Goal: Information Seeking & Learning: Learn about a topic

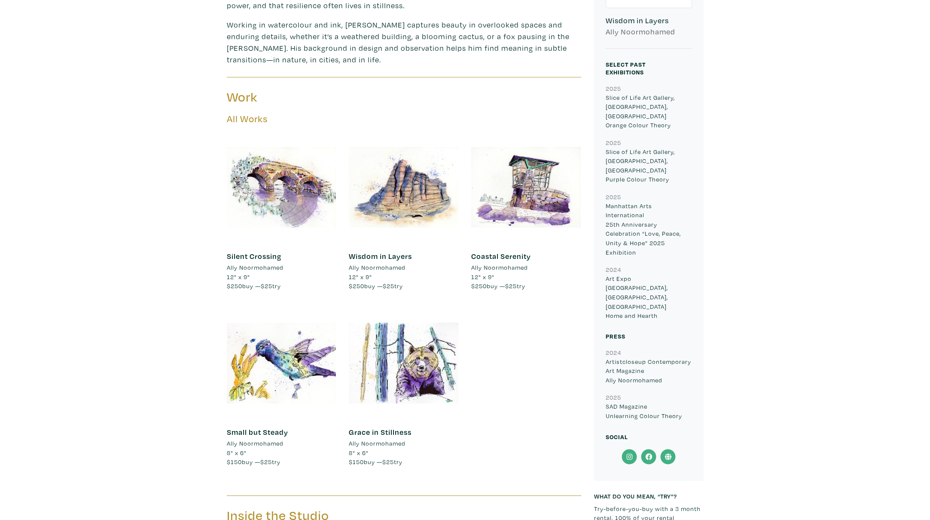
scroll to position [384, 0]
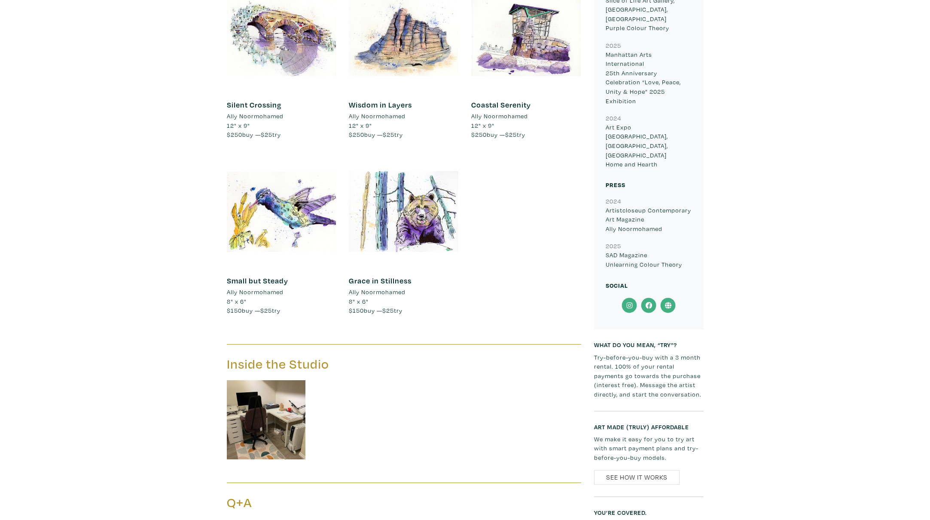
scroll to position [526, 0]
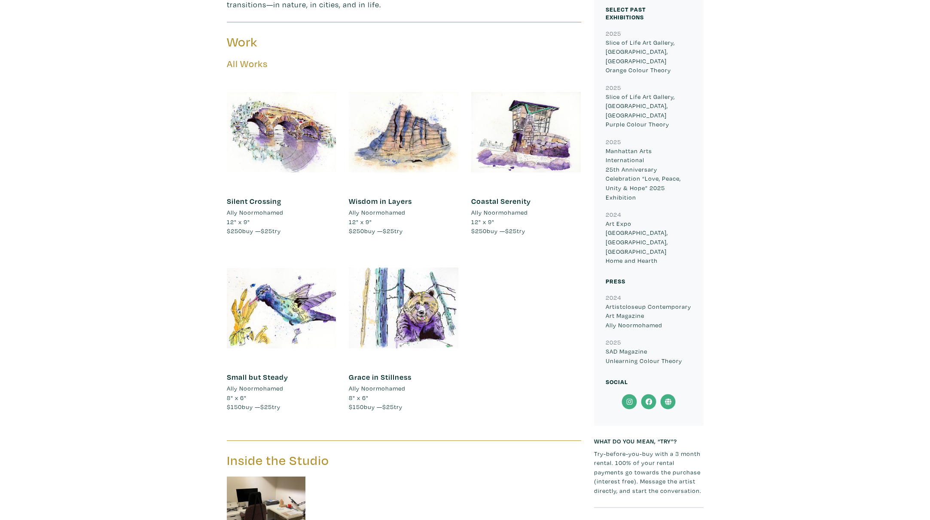
scroll to position [438, 0]
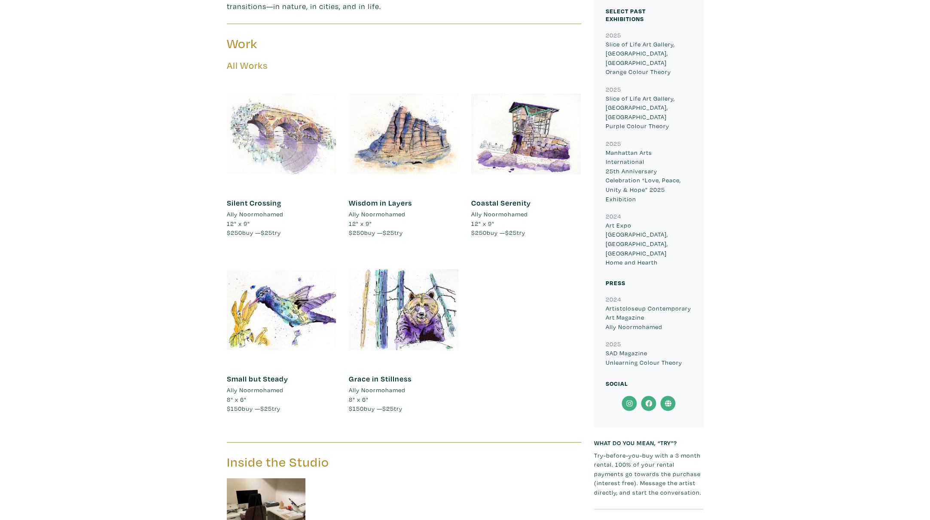
click at [260, 124] on div at bounding box center [282, 134] width 110 height 110
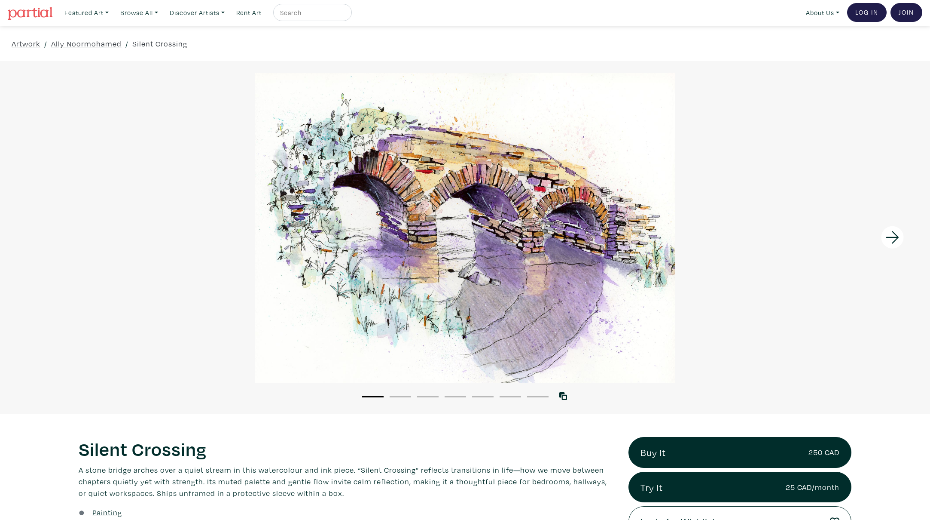
scroll to position [2, 0]
click at [897, 238] on icon at bounding box center [892, 236] width 13 height 12
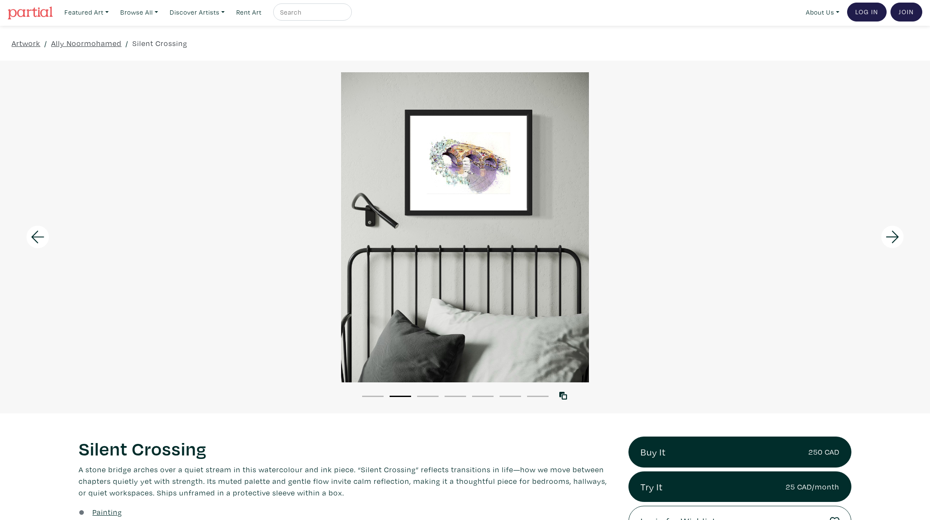
click at [895, 232] on icon at bounding box center [892, 236] width 29 height 23
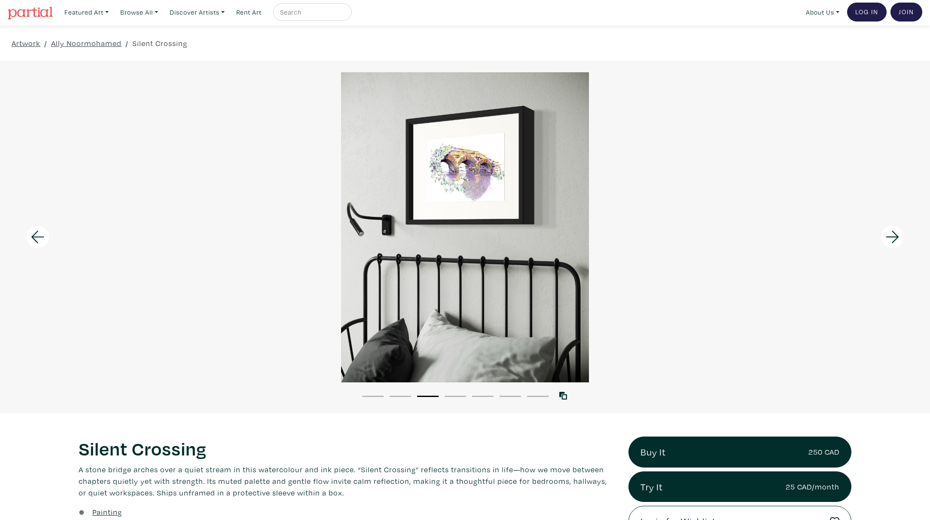
click at [895, 232] on icon at bounding box center [892, 236] width 29 height 23
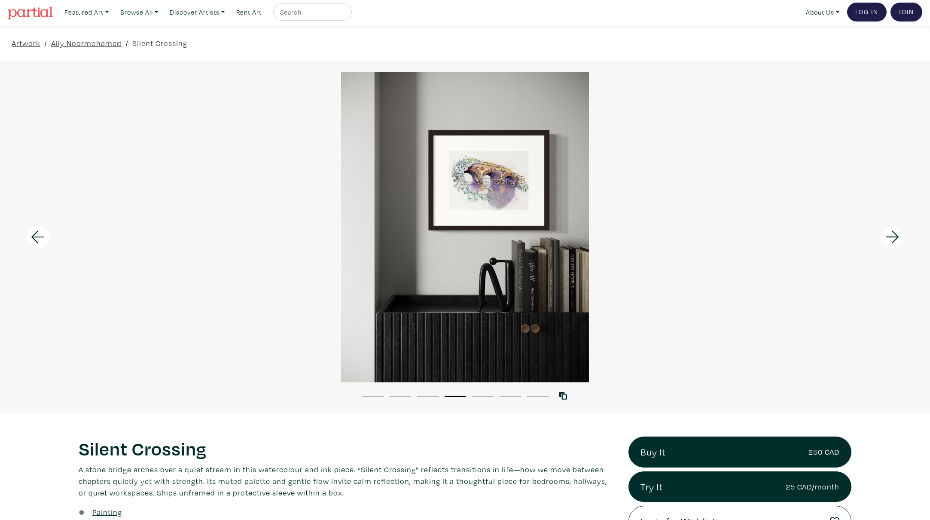
click at [895, 232] on icon at bounding box center [892, 236] width 29 height 23
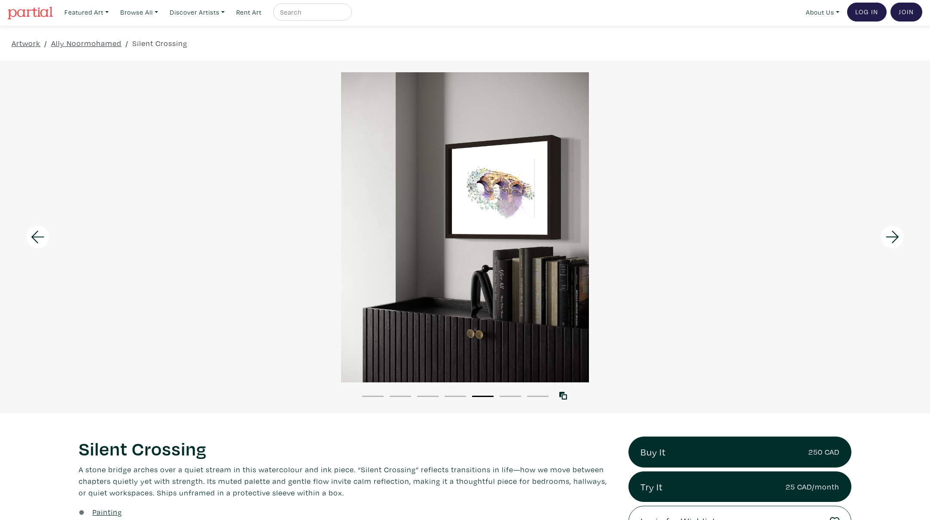
click at [895, 232] on icon at bounding box center [892, 236] width 29 height 23
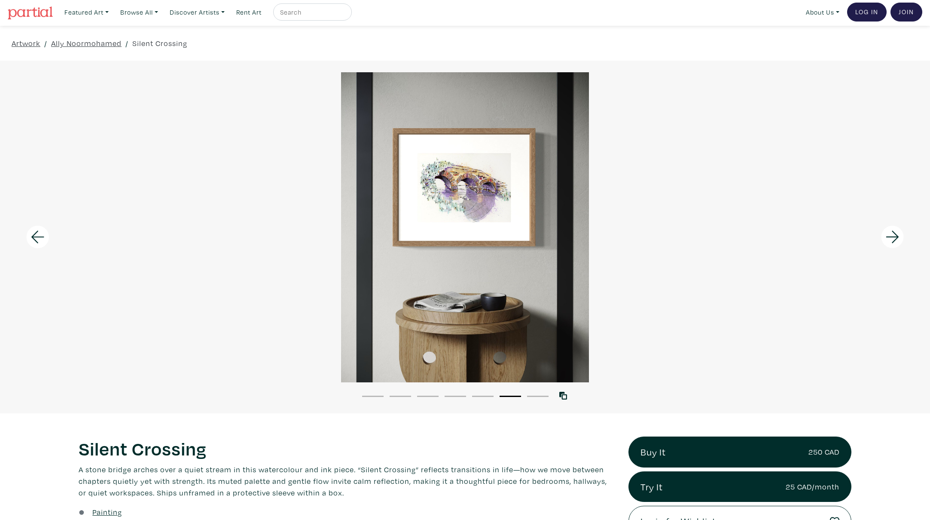
click at [895, 232] on icon at bounding box center [892, 236] width 29 height 23
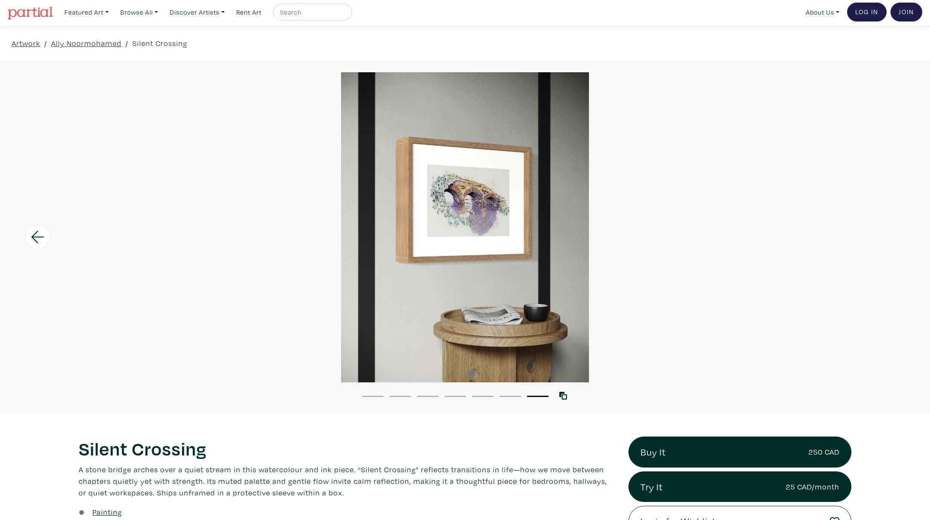
click at [895, 232] on div at bounding box center [465, 227] width 930 height 310
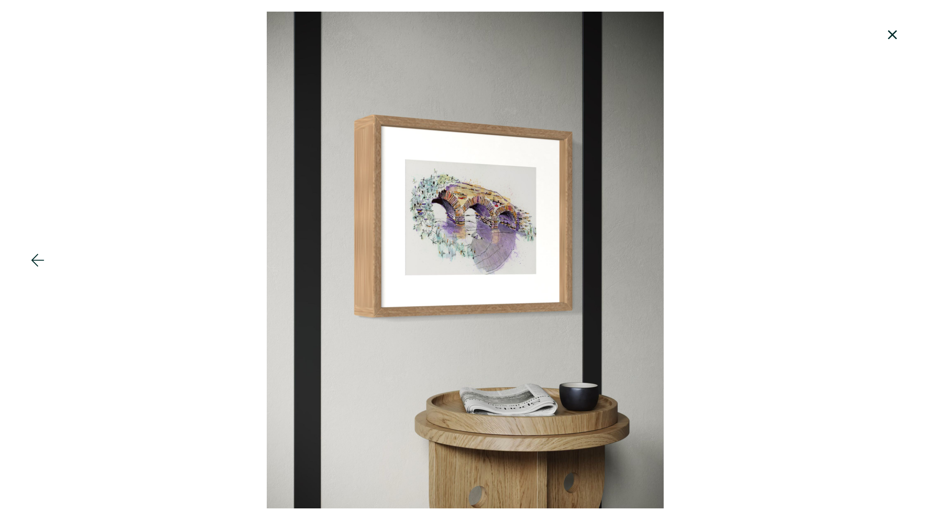
click at [179, 49] on div at bounding box center [116, 260] width 232 height 520
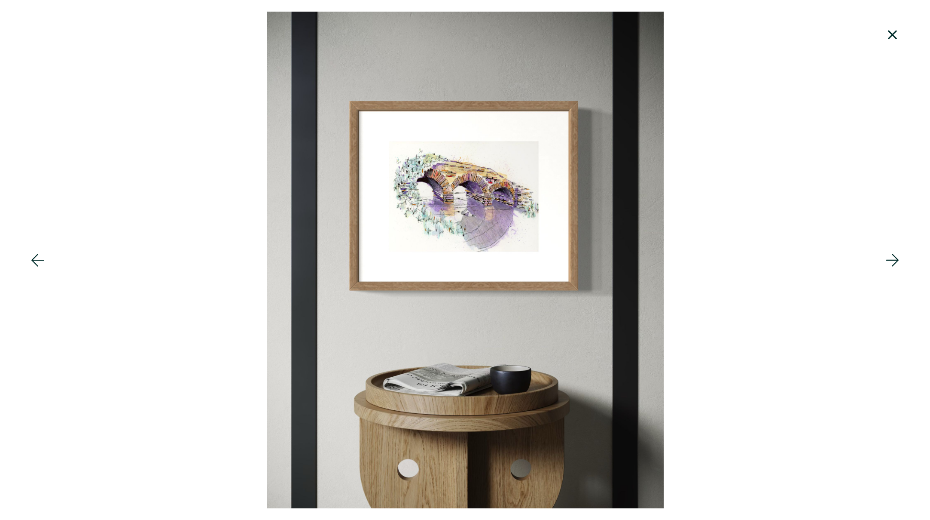
click at [187, 49] on div at bounding box center [116, 260] width 232 height 520
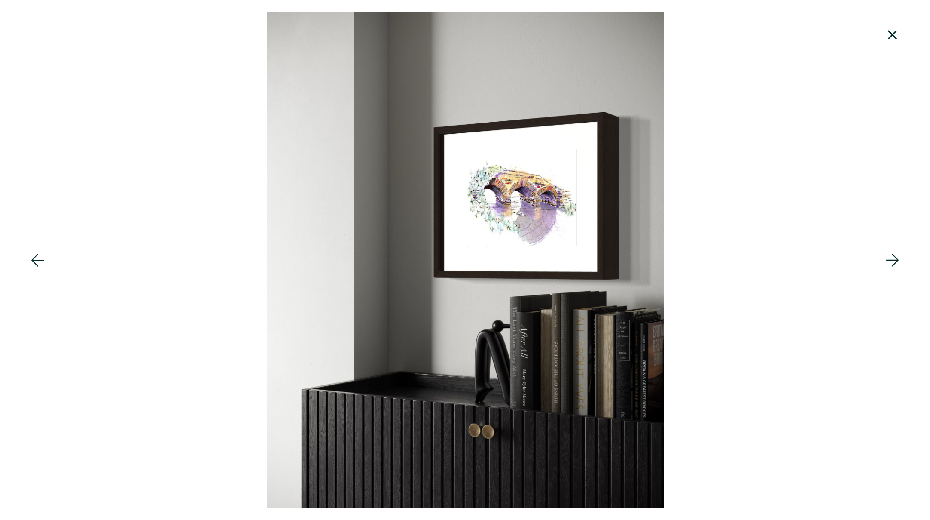
click at [889, 37] on icon at bounding box center [892, 34] width 9 height 9
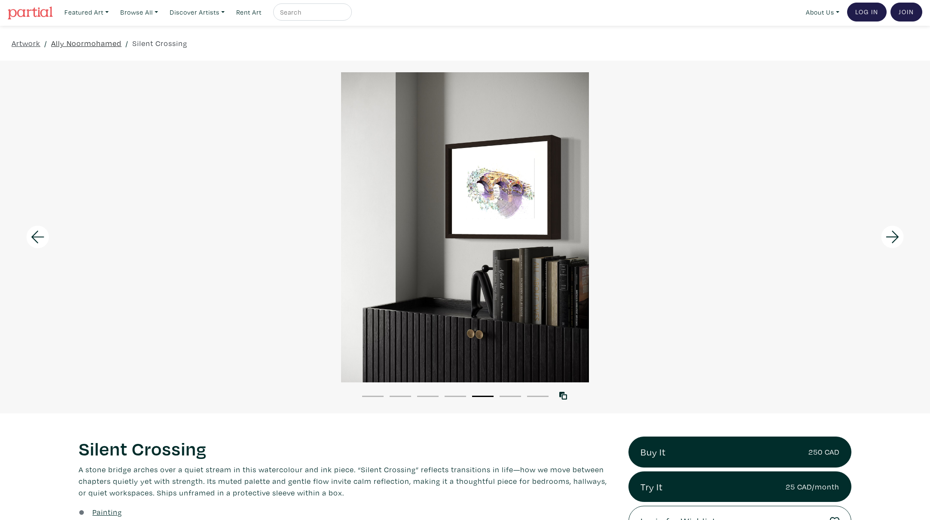
click at [93, 44] on link "Ally Noormohamed" at bounding box center [86, 43] width 70 height 12
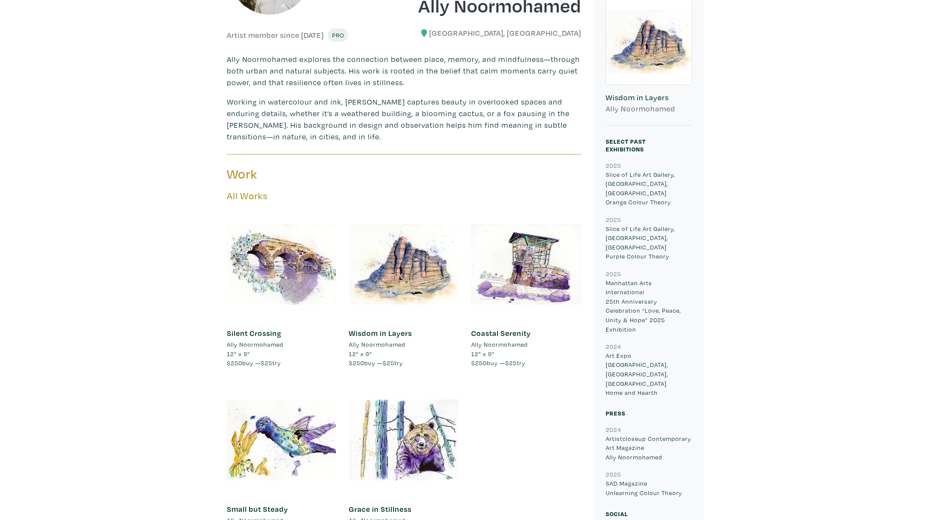
scroll to position [316, 0]
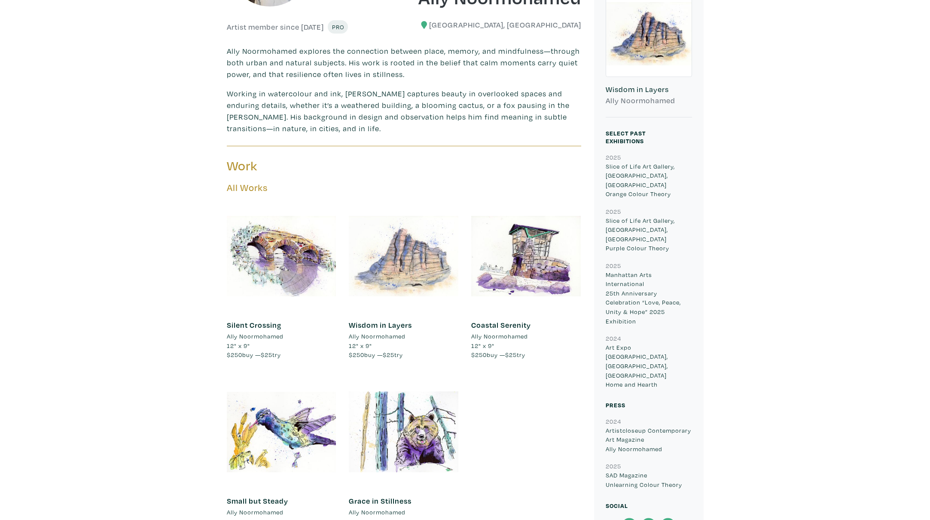
click at [379, 250] on div at bounding box center [404, 256] width 110 height 110
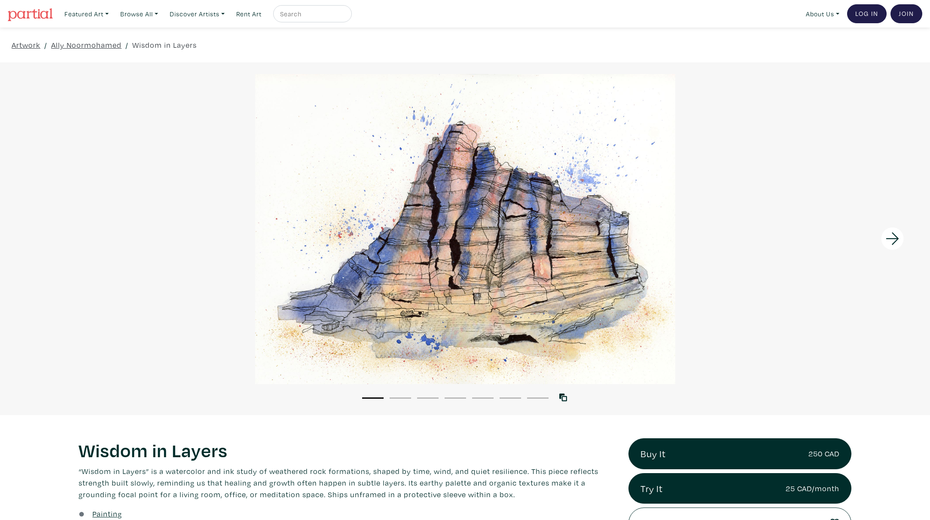
click at [463, 165] on div at bounding box center [465, 229] width 930 height 310
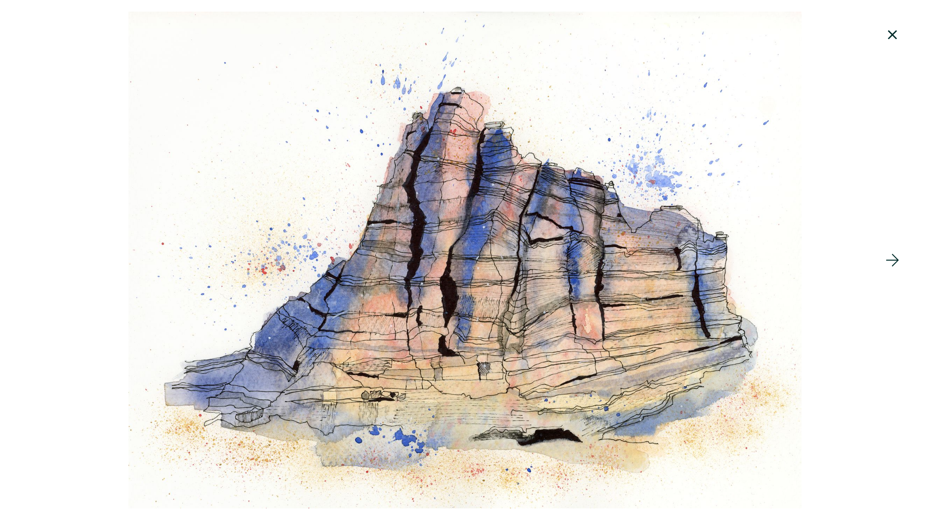
click at [893, 260] on icon at bounding box center [892, 259] width 29 height 23
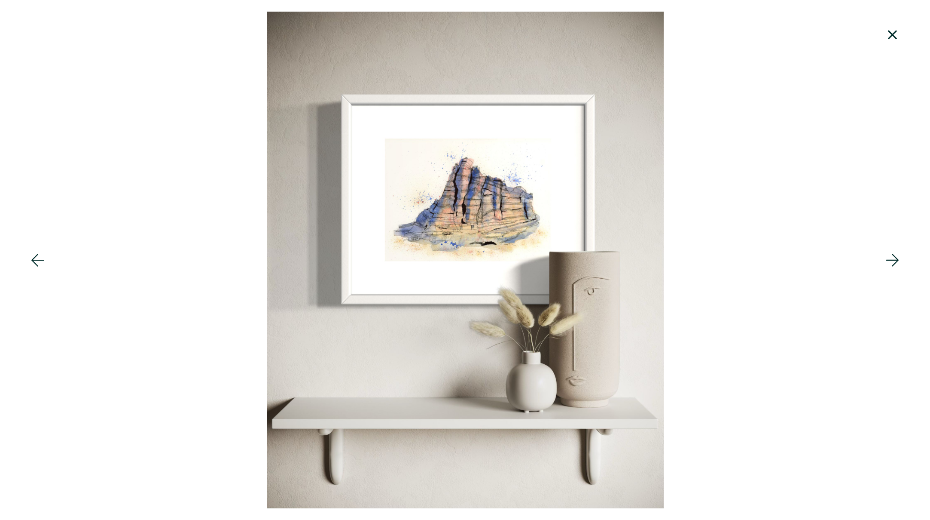
click at [893, 260] on icon at bounding box center [892, 259] width 29 height 23
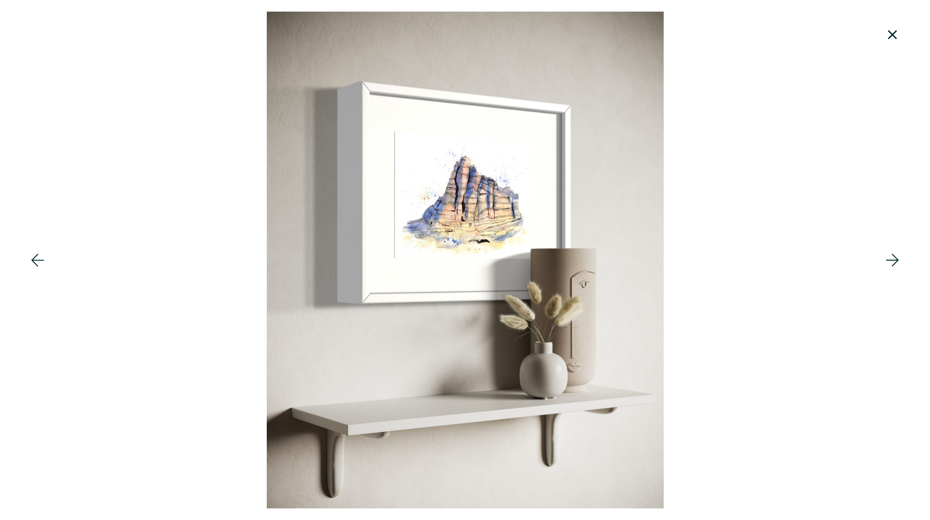
click at [893, 260] on icon at bounding box center [892, 259] width 29 height 23
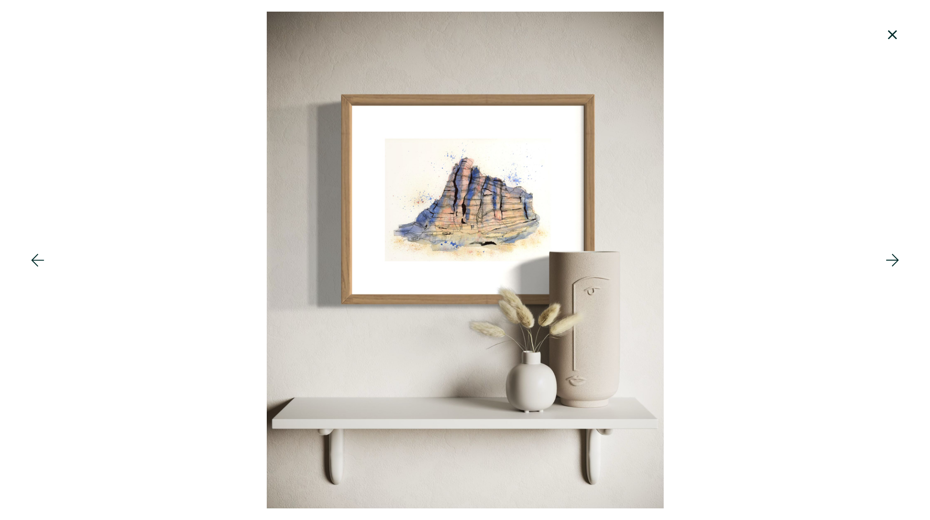
click at [894, 259] on icon at bounding box center [892, 260] width 13 height 12
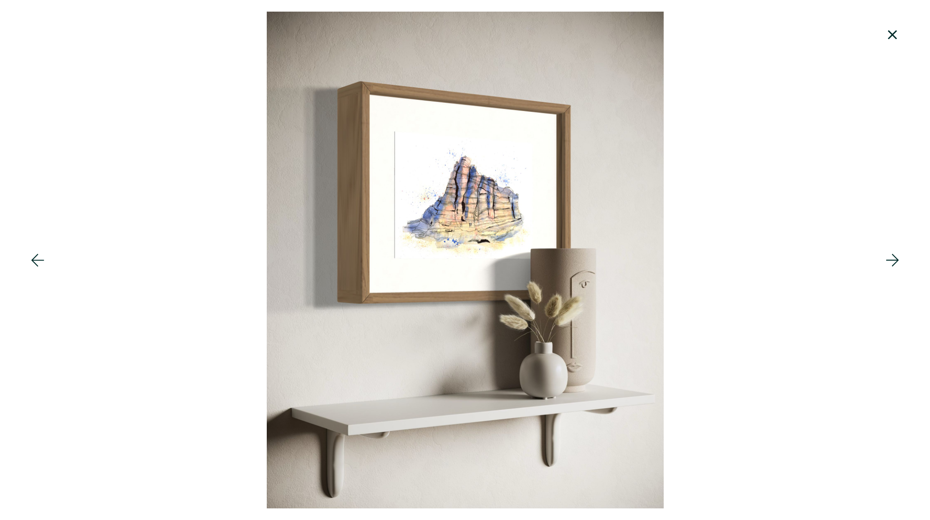
click at [894, 259] on icon at bounding box center [892, 260] width 13 height 12
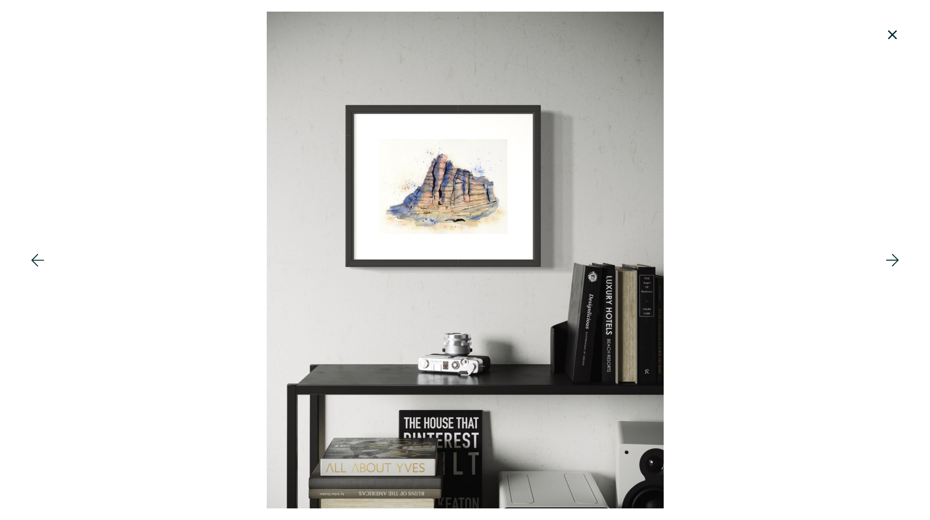
click at [894, 259] on icon at bounding box center [892, 259] width 29 height 23
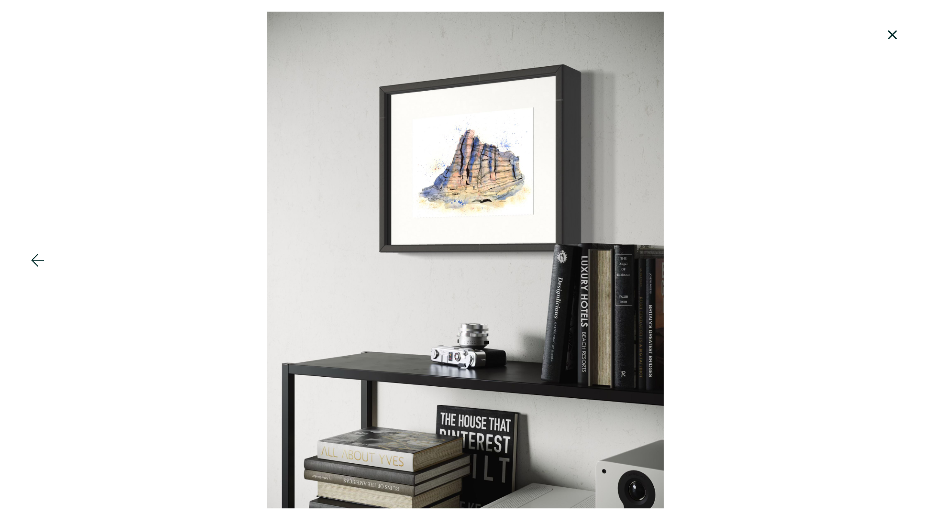
click at [893, 36] on icon at bounding box center [892, 34] width 9 height 9
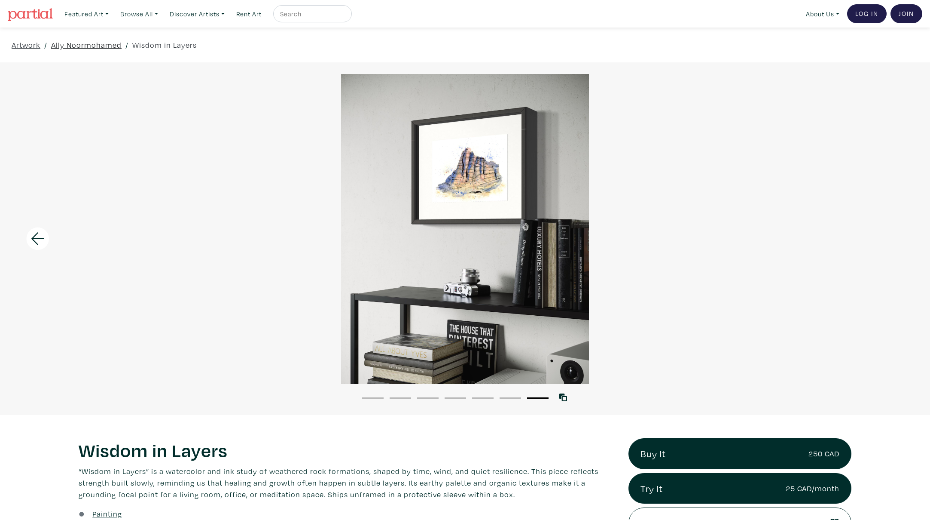
click at [82, 44] on link "Ally Noormohamed" at bounding box center [86, 45] width 70 height 12
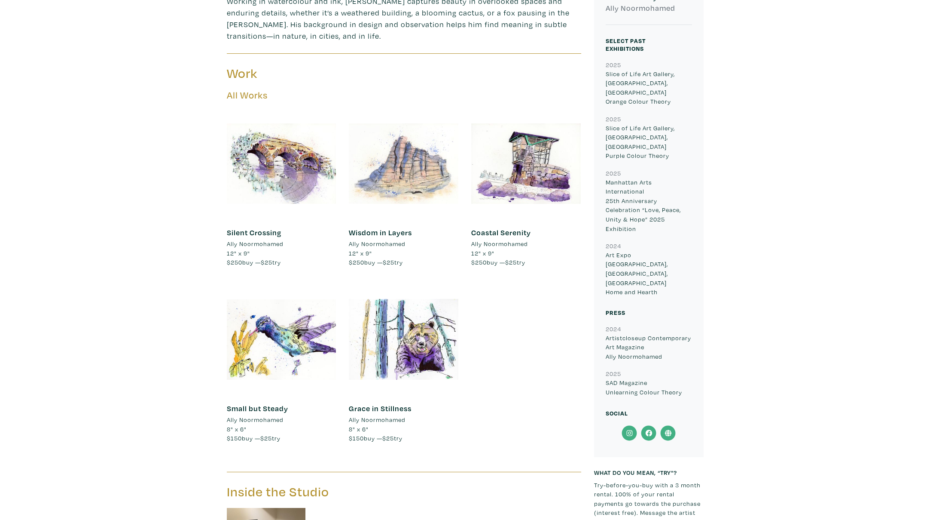
scroll to position [412, 0]
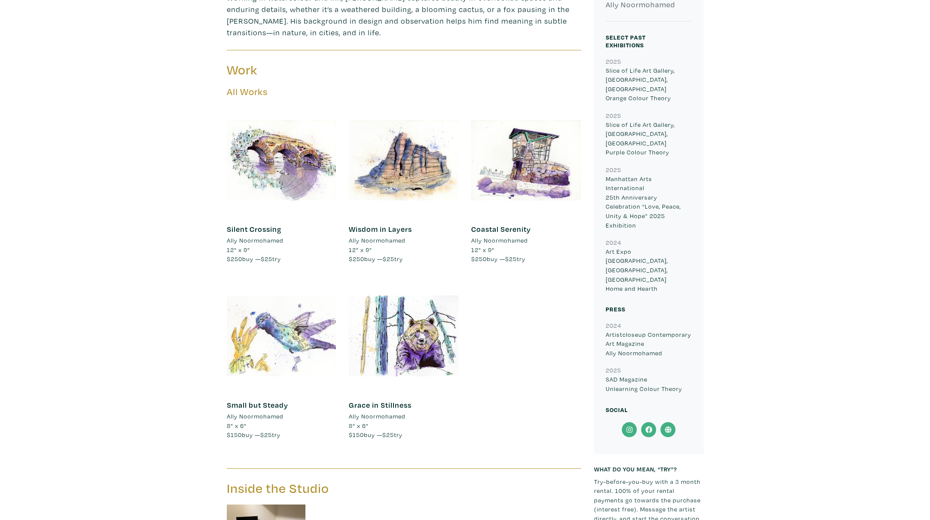
click at [299, 326] on div at bounding box center [282, 336] width 110 height 110
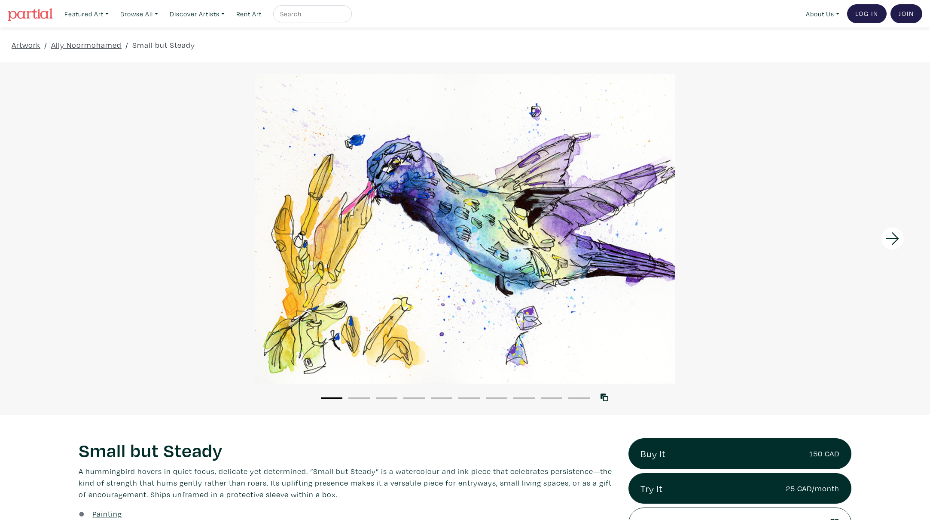
click at [897, 236] on icon at bounding box center [892, 238] width 29 height 23
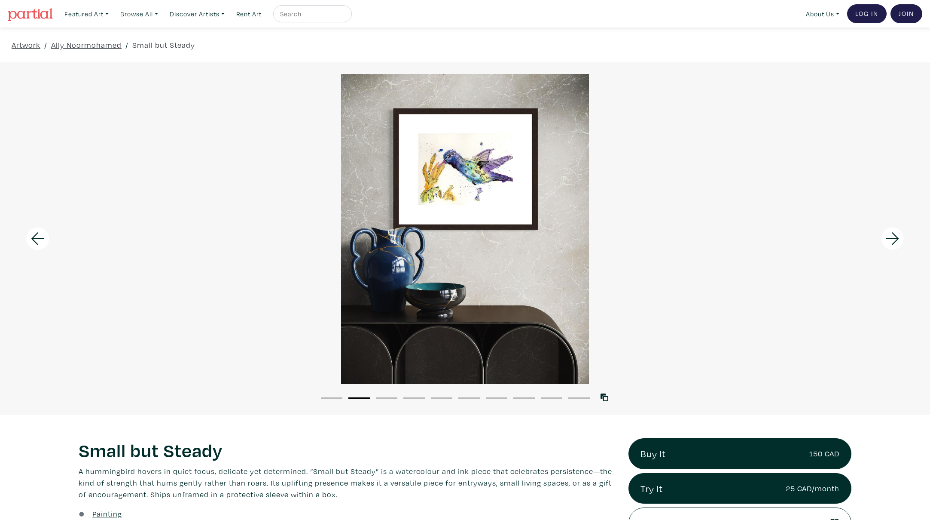
click at [896, 236] on icon at bounding box center [892, 238] width 29 height 23
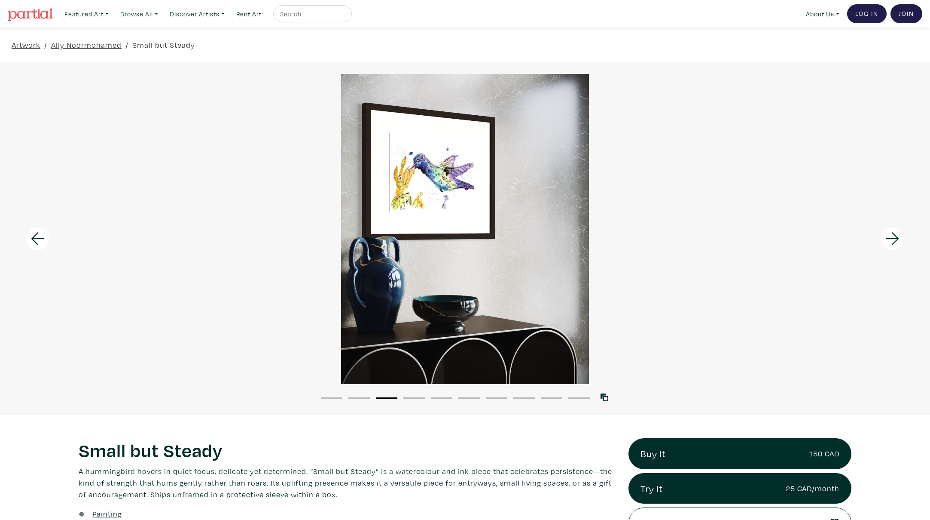
click at [896, 236] on icon at bounding box center [892, 238] width 29 height 23
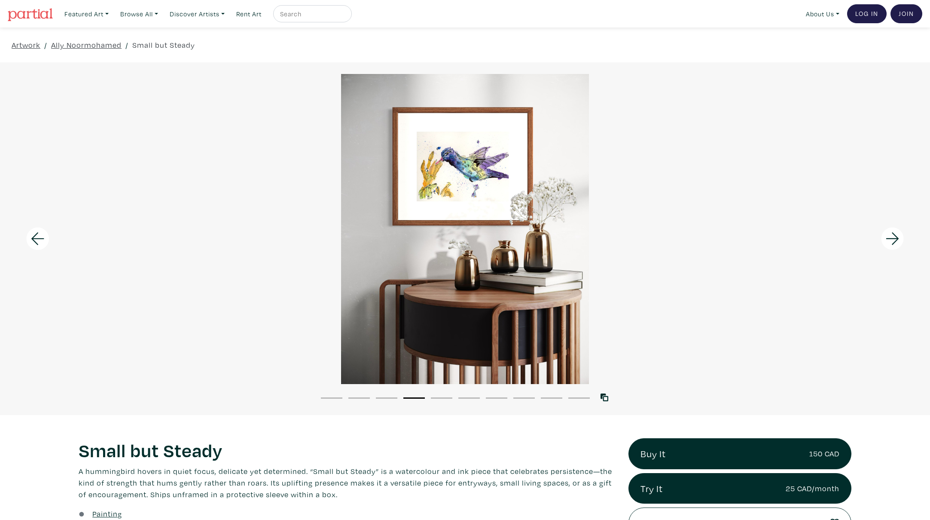
click at [896, 236] on icon at bounding box center [892, 238] width 29 height 23
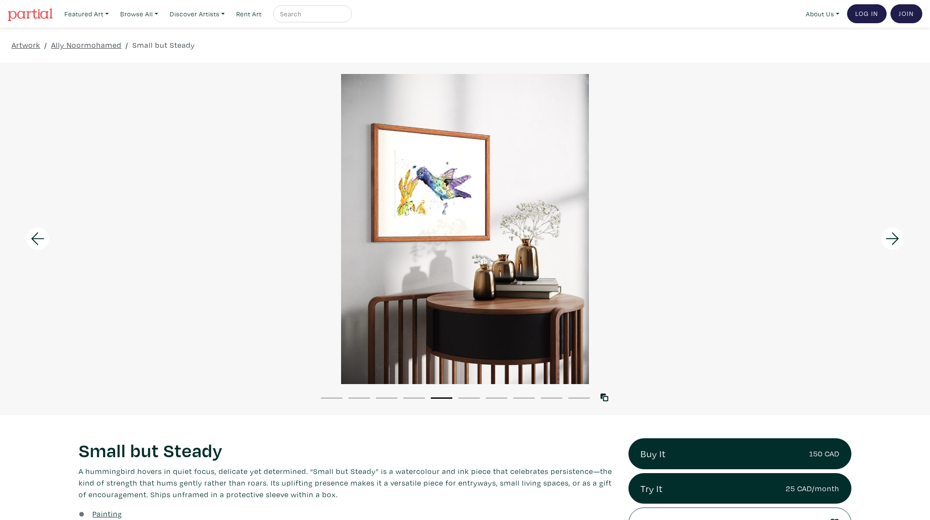
click at [391, 206] on div at bounding box center [465, 229] width 930 height 310
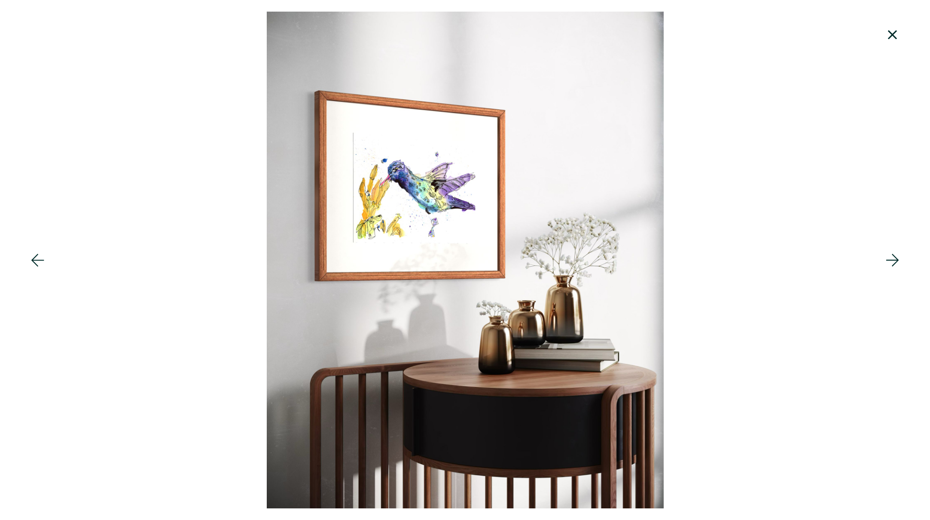
click at [894, 259] on icon at bounding box center [892, 259] width 29 height 23
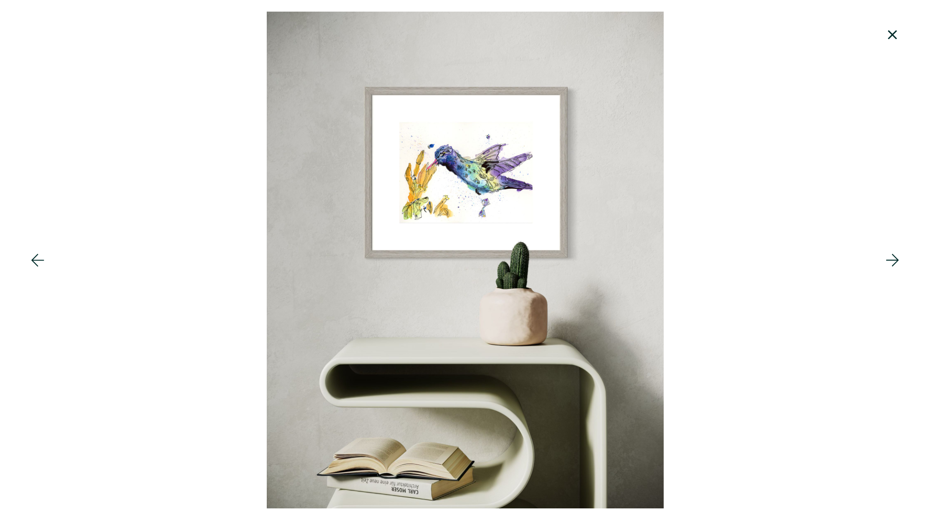
click at [894, 259] on icon at bounding box center [892, 259] width 29 height 23
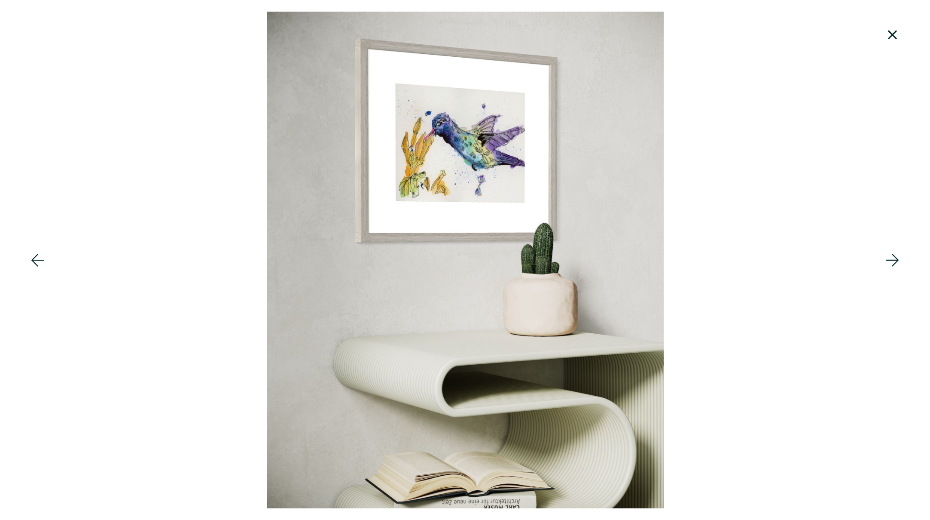
click at [894, 259] on icon at bounding box center [892, 259] width 29 height 23
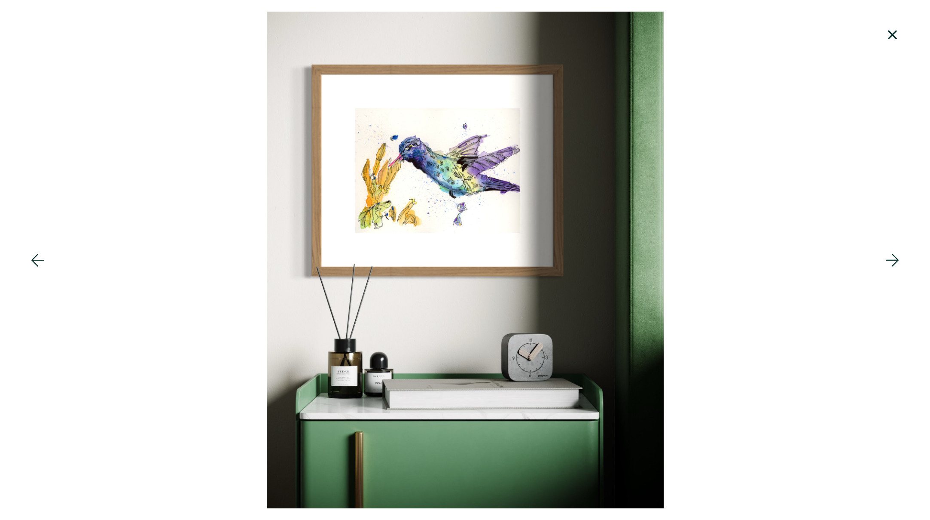
click at [894, 258] on icon at bounding box center [892, 259] width 29 height 23
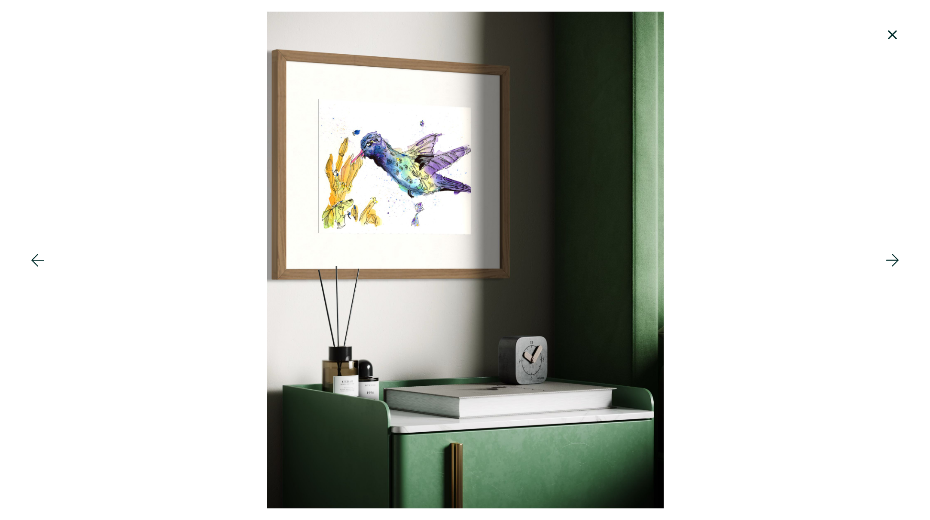
click at [894, 258] on icon at bounding box center [892, 259] width 29 height 23
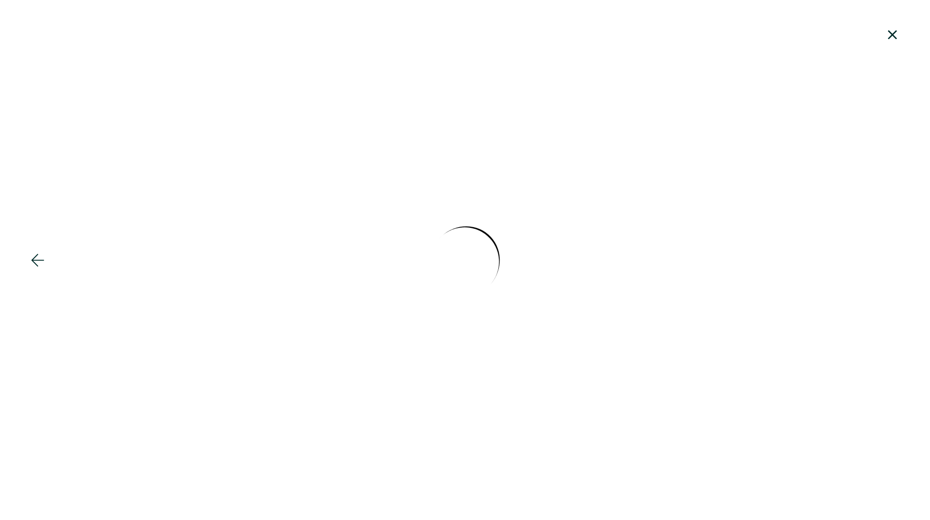
click at [894, 258] on div at bounding box center [465, 260] width 930 height 496
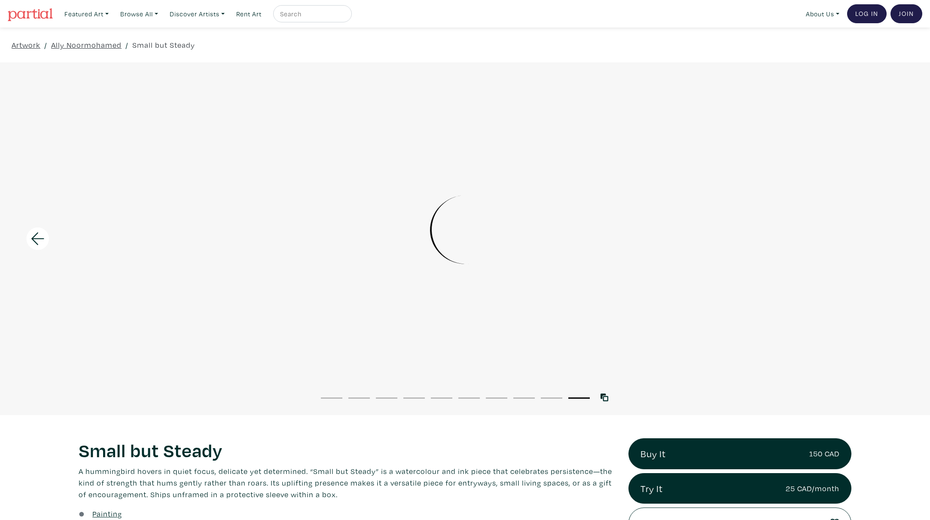
click at [39, 239] on icon at bounding box center [37, 238] width 29 height 23
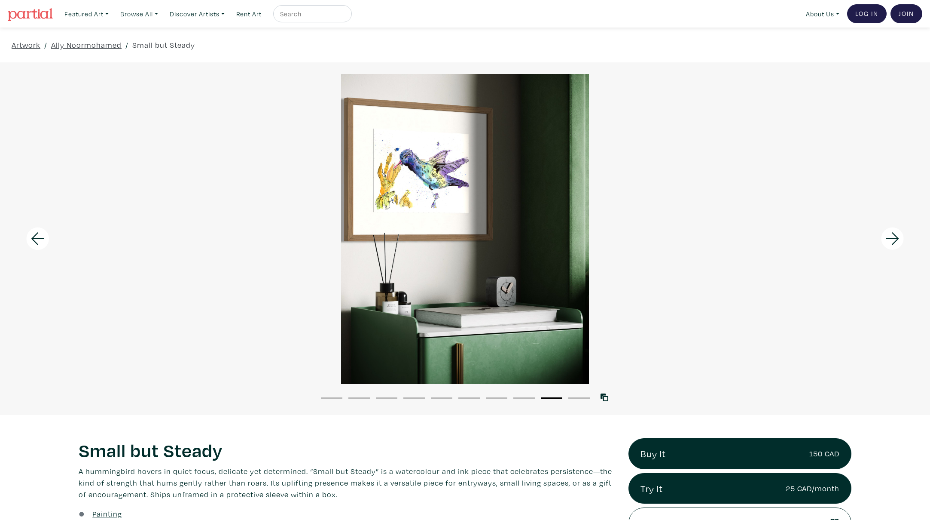
click at [39, 239] on icon at bounding box center [37, 238] width 29 height 23
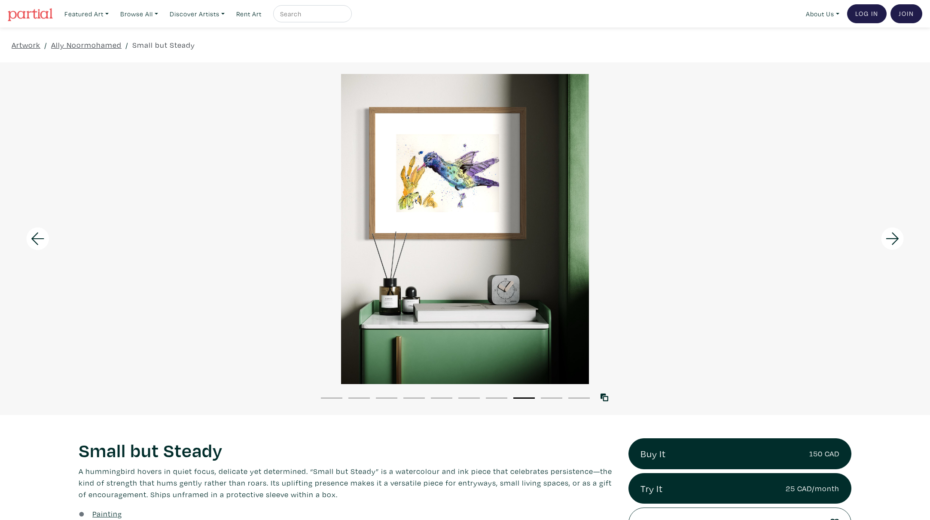
click at [899, 235] on icon at bounding box center [892, 238] width 29 height 23
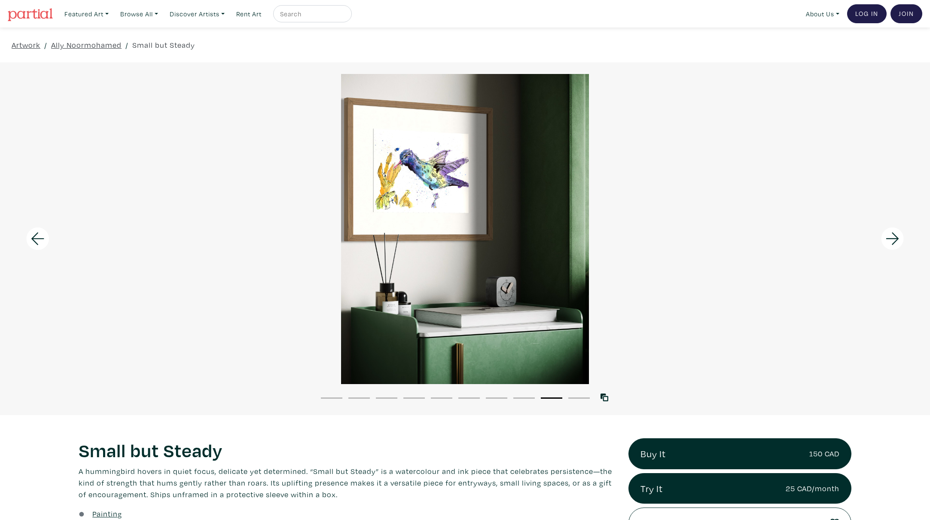
click at [899, 235] on icon at bounding box center [892, 238] width 29 height 23
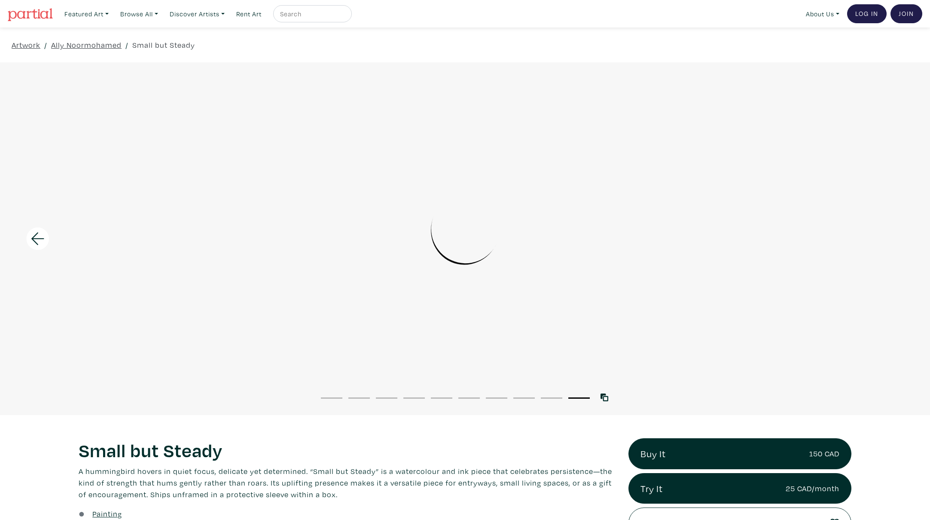
click at [38, 242] on icon at bounding box center [37, 238] width 29 height 23
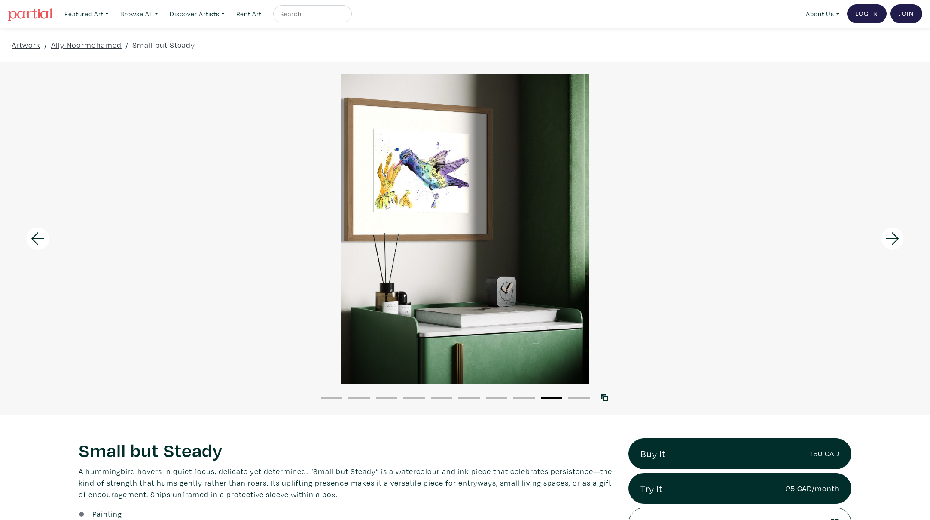
click at [38, 242] on icon at bounding box center [37, 238] width 29 height 23
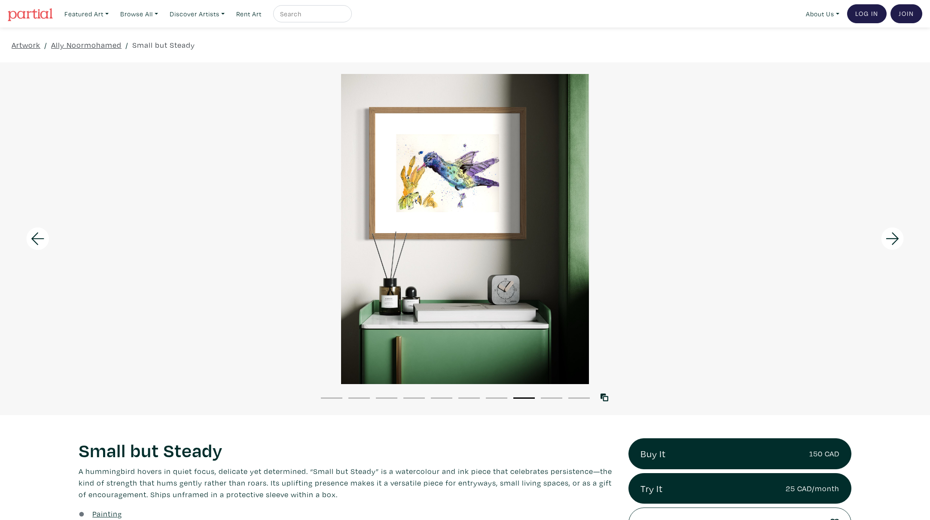
click at [38, 242] on icon at bounding box center [37, 238] width 29 height 23
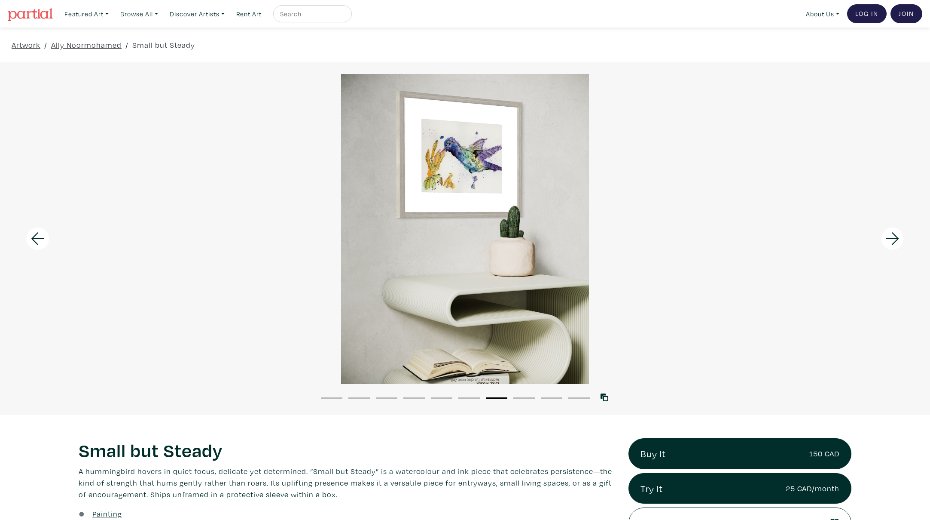
click at [38, 242] on icon at bounding box center [37, 238] width 29 height 23
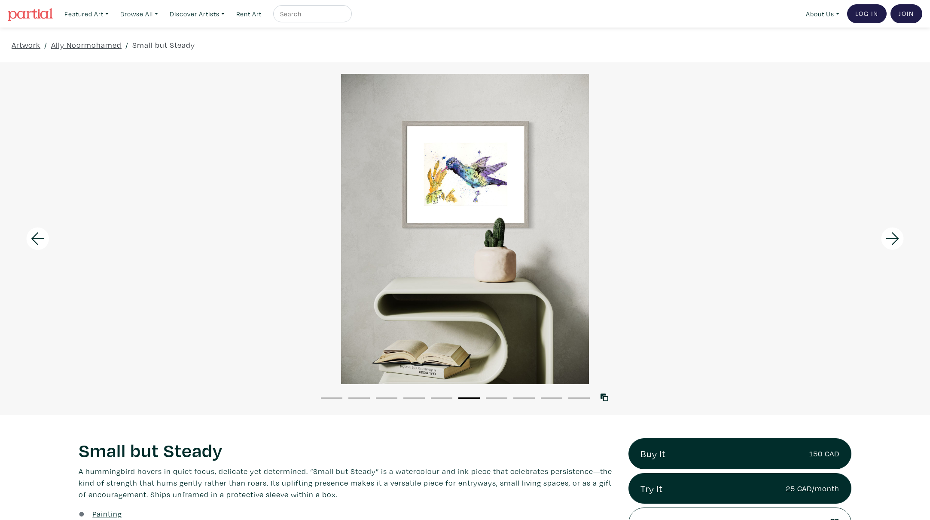
click at [38, 242] on icon at bounding box center [37, 238] width 29 height 23
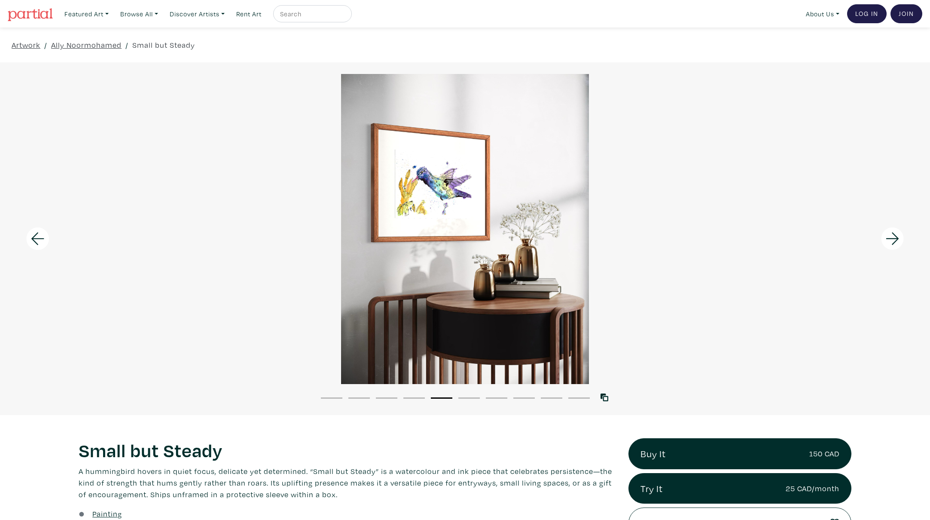
click at [38, 242] on icon at bounding box center [37, 238] width 29 height 23
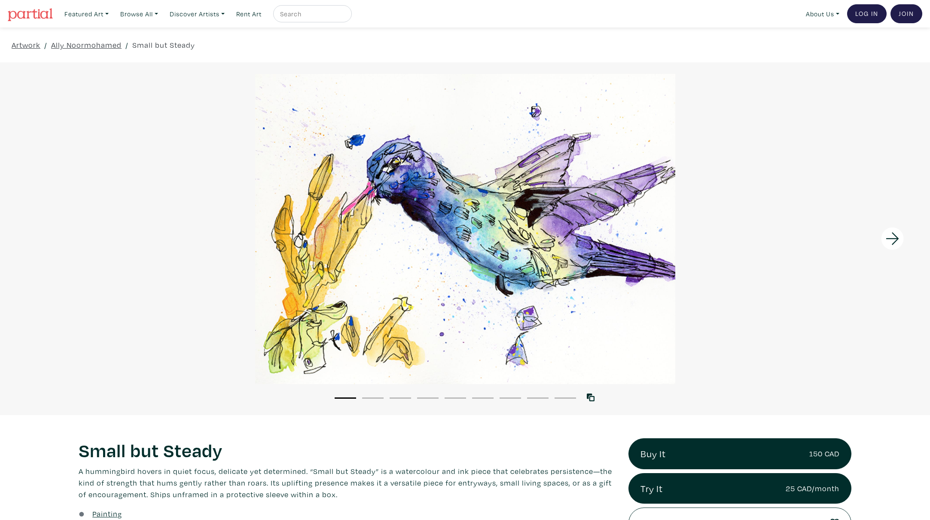
click at [890, 240] on icon at bounding box center [892, 238] width 29 height 23
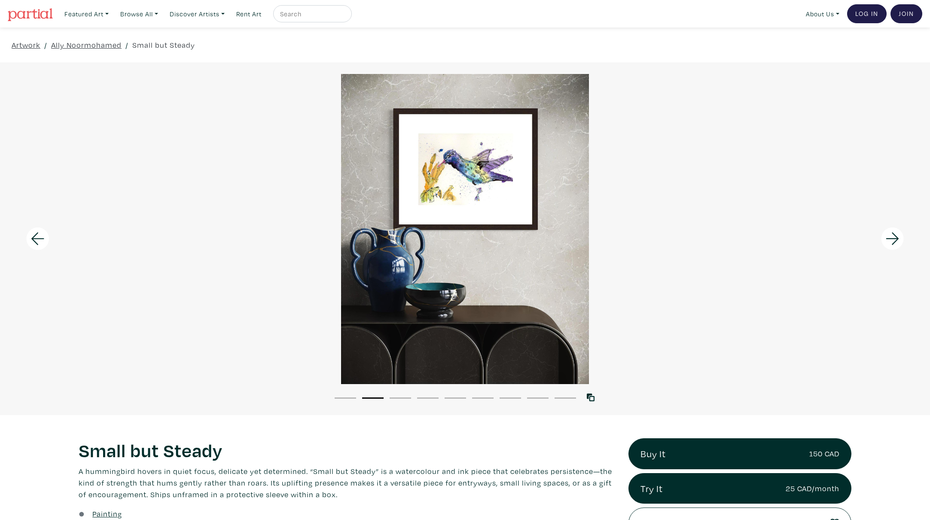
click at [890, 240] on icon at bounding box center [892, 238] width 29 height 23
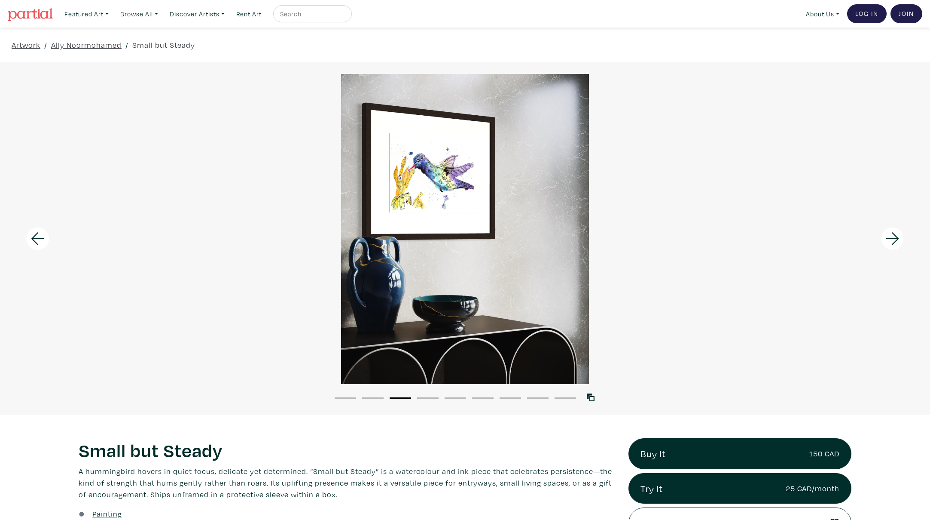
click at [890, 240] on icon at bounding box center [892, 238] width 29 height 23
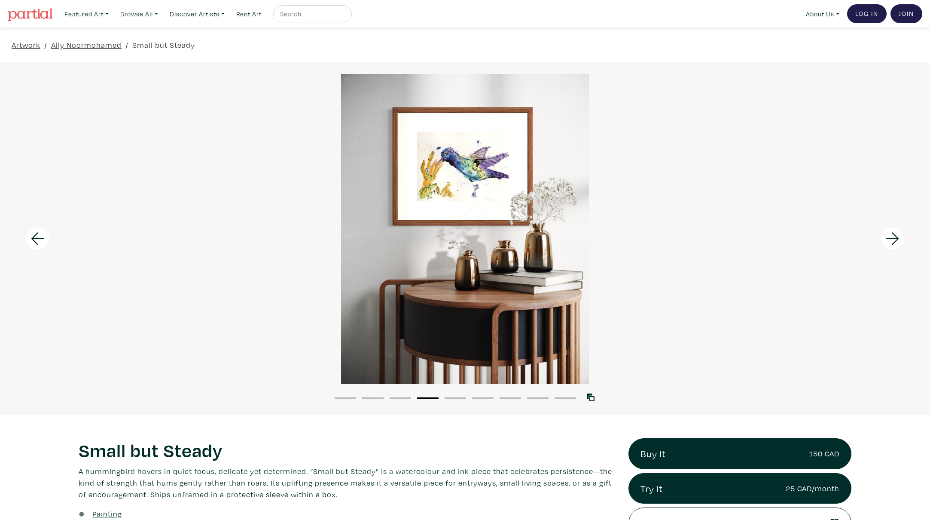
click at [890, 240] on icon at bounding box center [892, 238] width 29 height 23
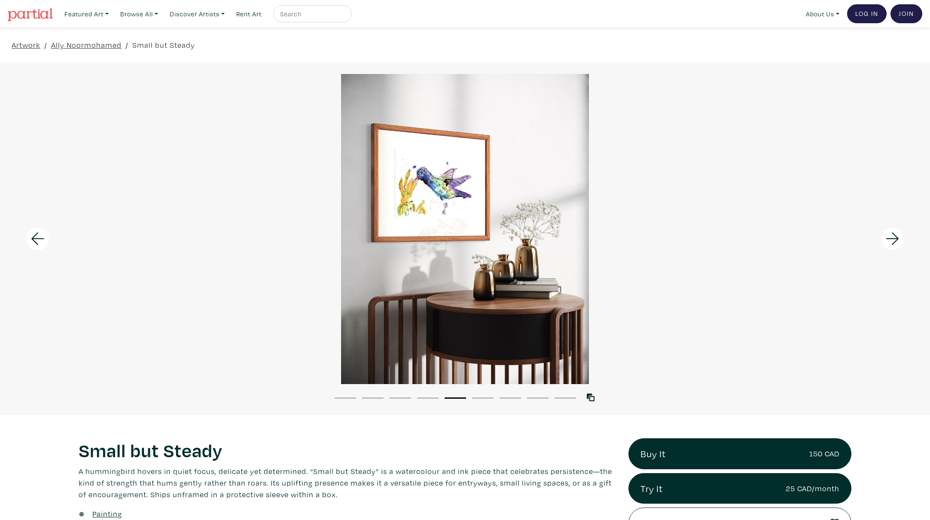
click at [890, 240] on icon at bounding box center [892, 238] width 29 height 23
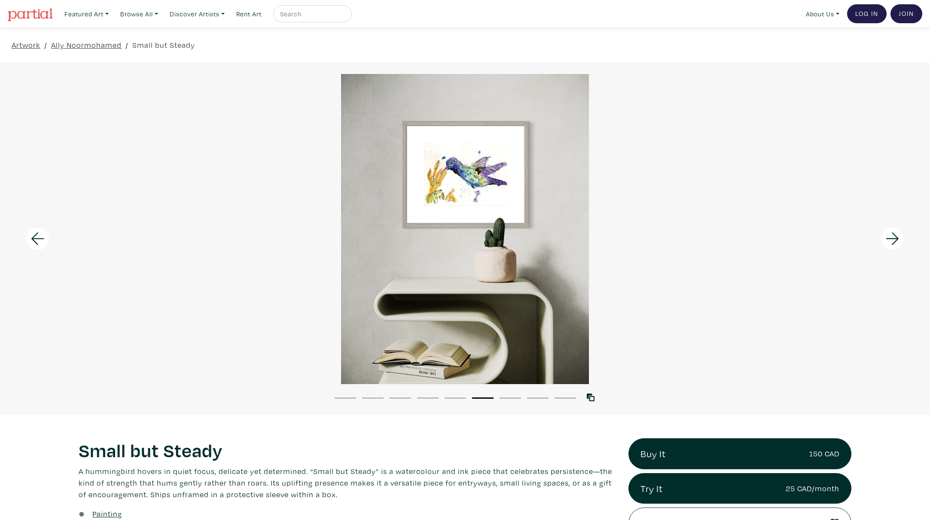
click at [890, 240] on icon at bounding box center [892, 238] width 29 height 23
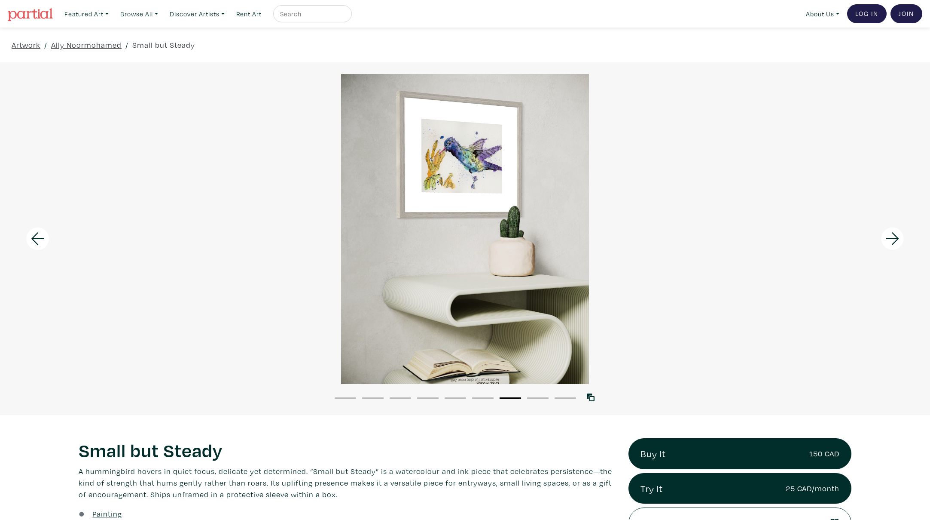
click at [890, 240] on icon at bounding box center [892, 238] width 29 height 23
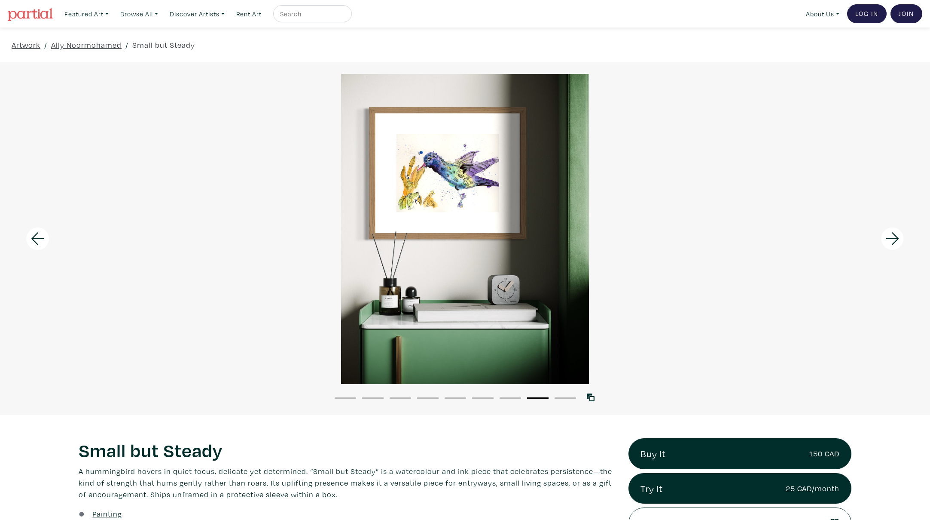
click at [890, 240] on icon at bounding box center [892, 238] width 29 height 23
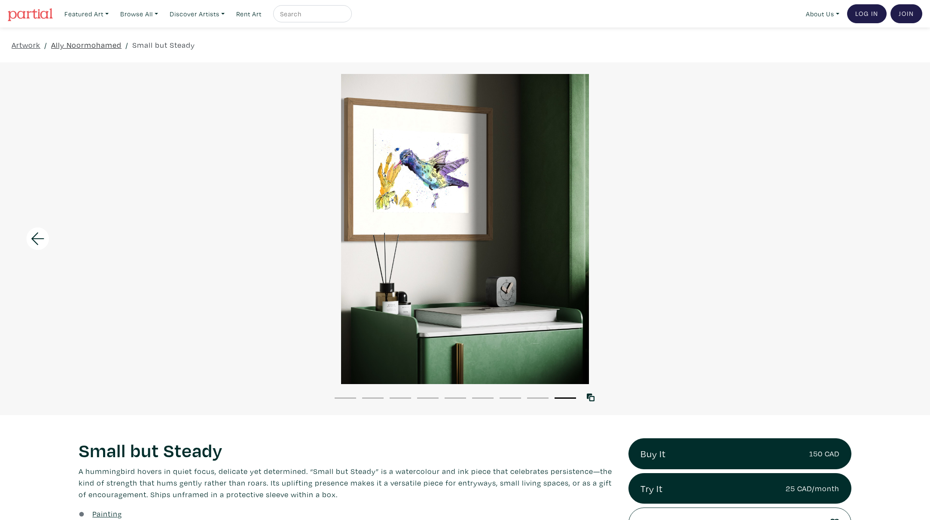
click at [82, 50] on link "Ally Noormohamed" at bounding box center [86, 45] width 70 height 12
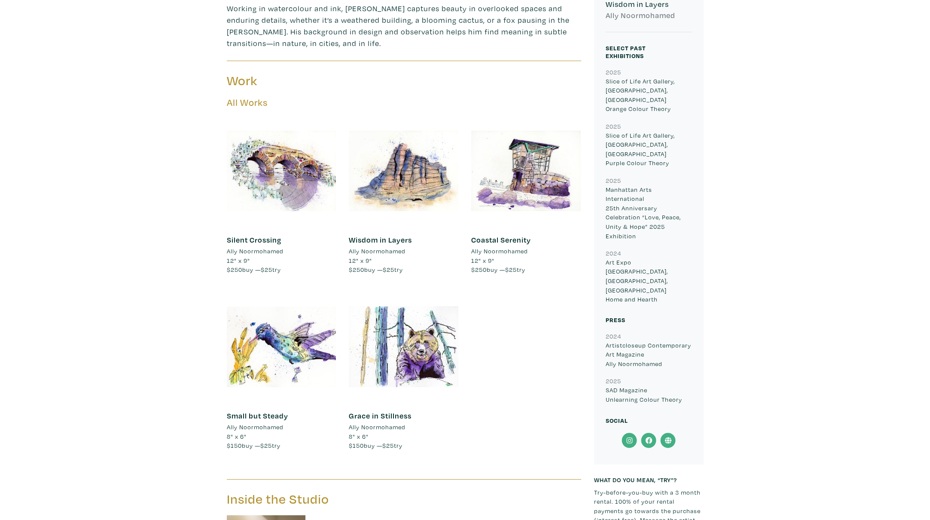
scroll to position [403, 0]
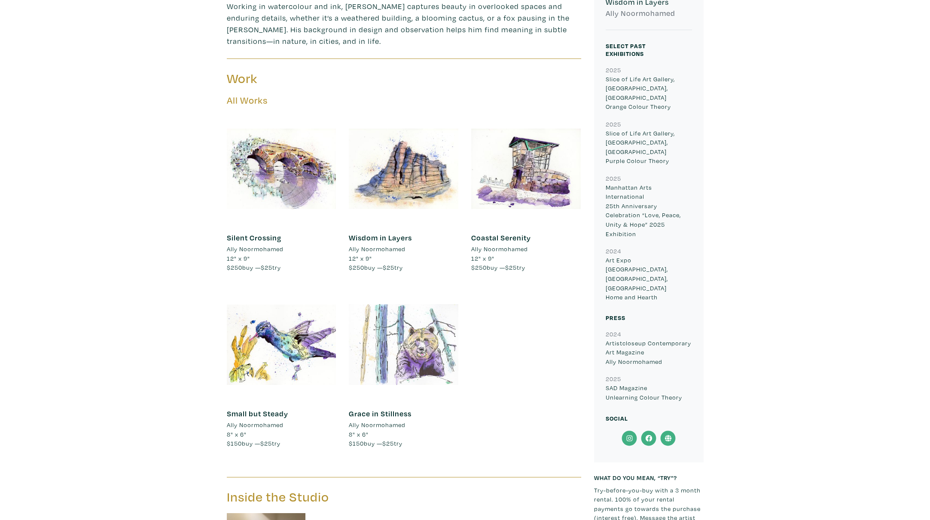
click at [390, 361] on div at bounding box center [404, 345] width 110 height 110
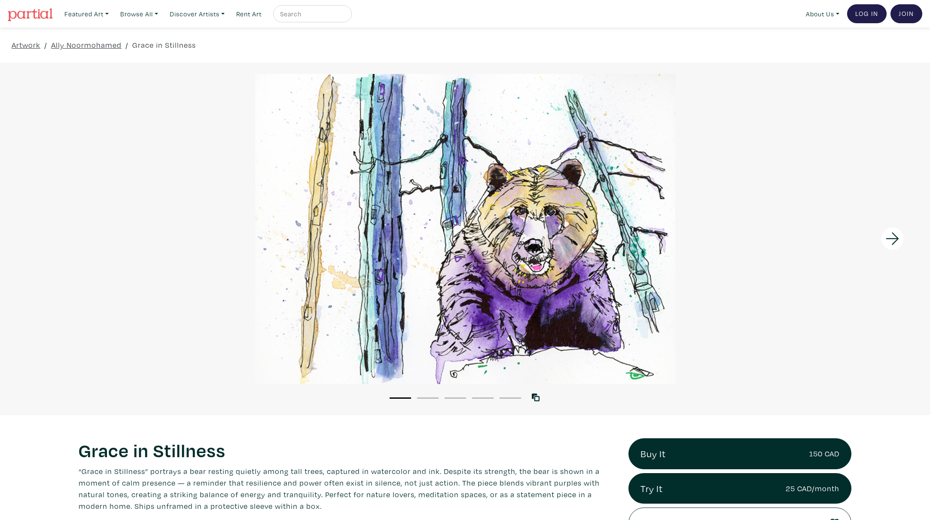
click at [884, 237] on icon at bounding box center [892, 238] width 29 height 23
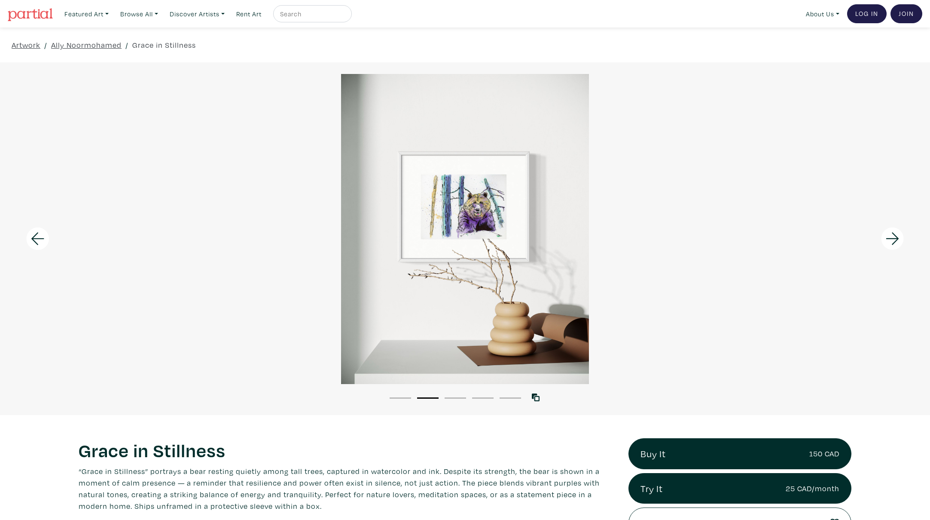
click at [888, 237] on icon at bounding box center [892, 238] width 29 height 23
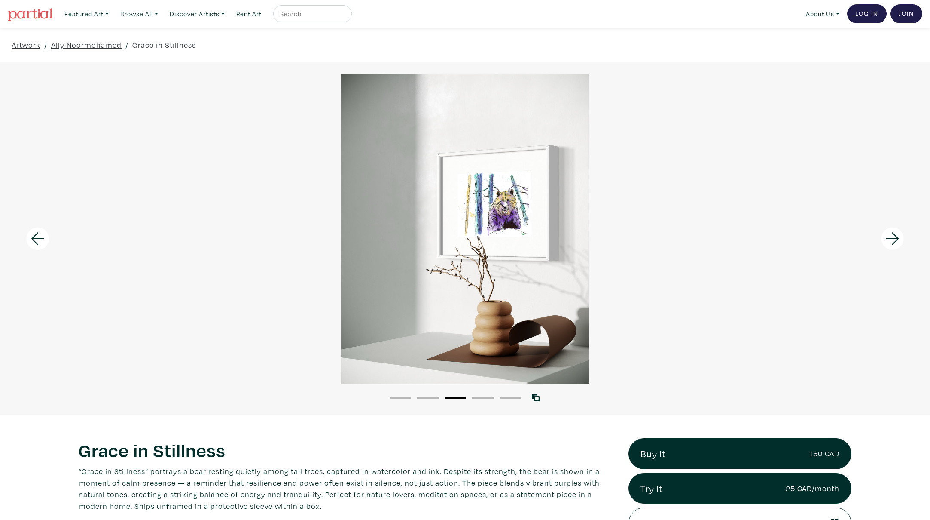
click at [888, 237] on icon at bounding box center [892, 238] width 29 height 23
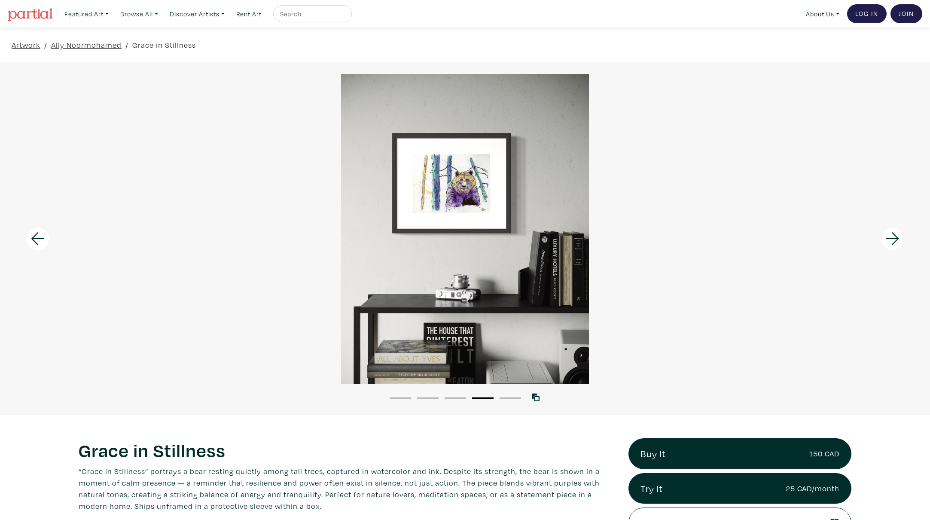
click at [888, 237] on icon at bounding box center [892, 238] width 29 height 23
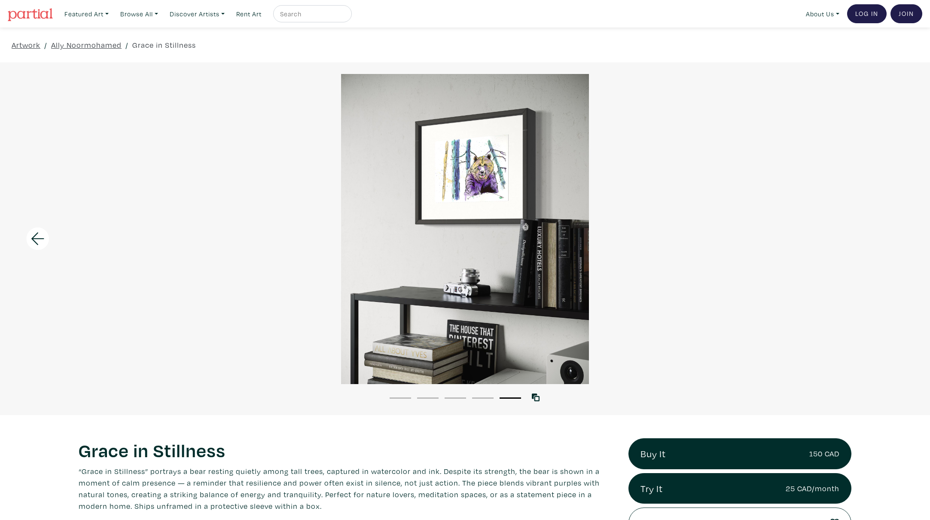
click at [888, 237] on div at bounding box center [465, 229] width 930 height 310
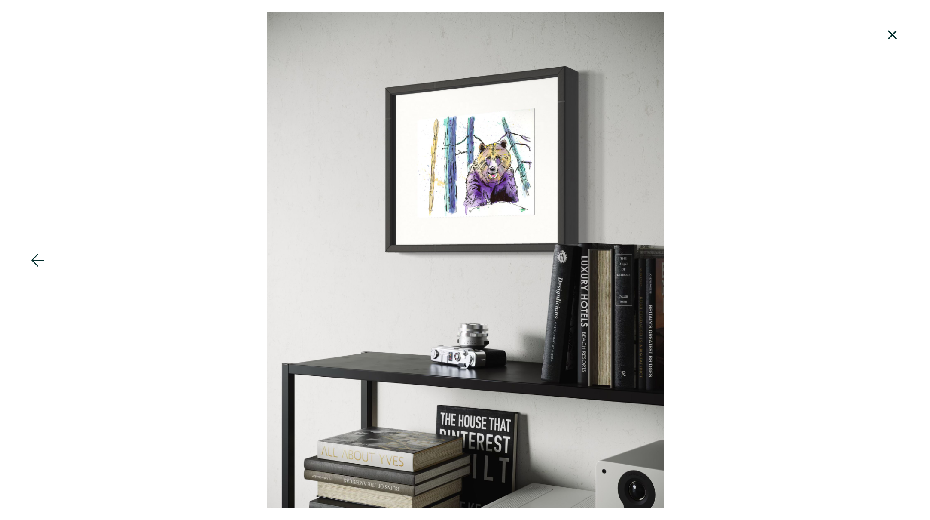
click at [888, 237] on div at bounding box center [465, 260] width 930 height 496
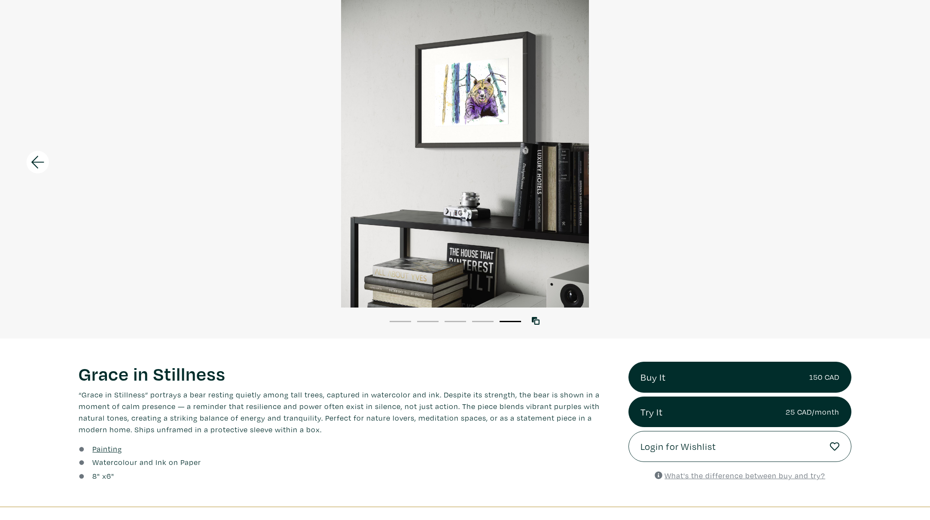
scroll to position [122, 0]
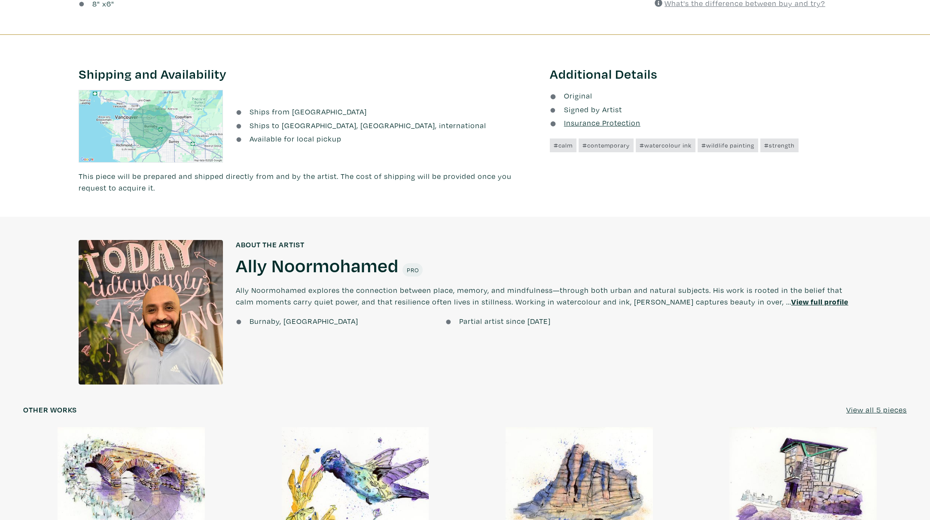
scroll to position [579, 0]
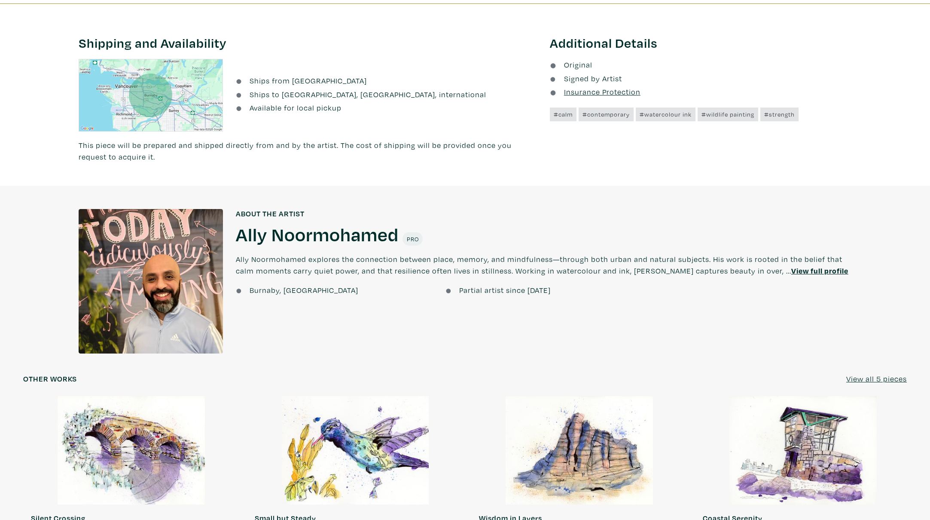
click at [792, 273] on u "View full profile" at bounding box center [820, 271] width 57 height 10
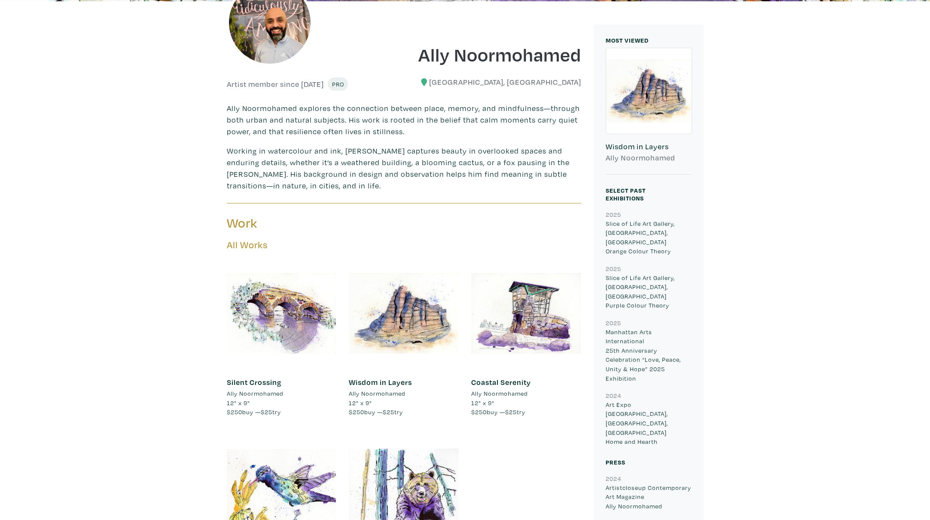
scroll to position [220, 0]
